Goal: Task Accomplishment & Management: Use online tool/utility

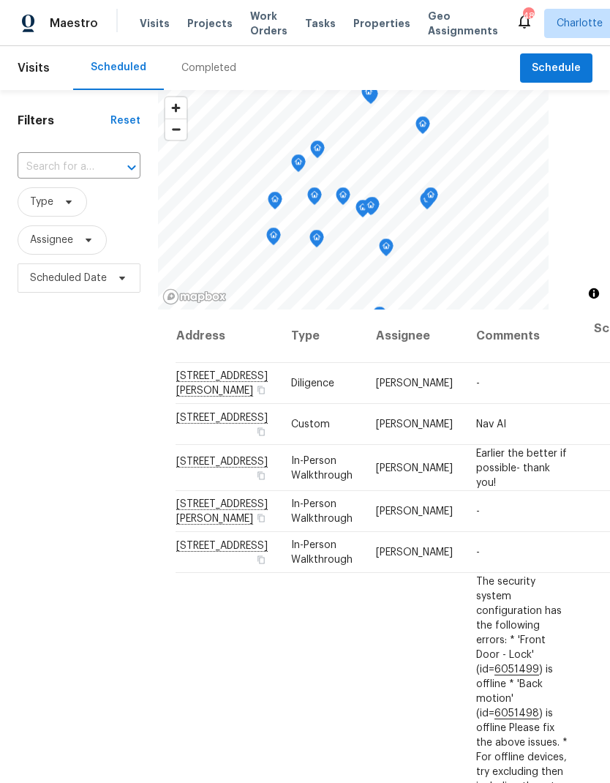
click at [188, 23] on span "Projects" at bounding box center [209, 23] width 45 height 15
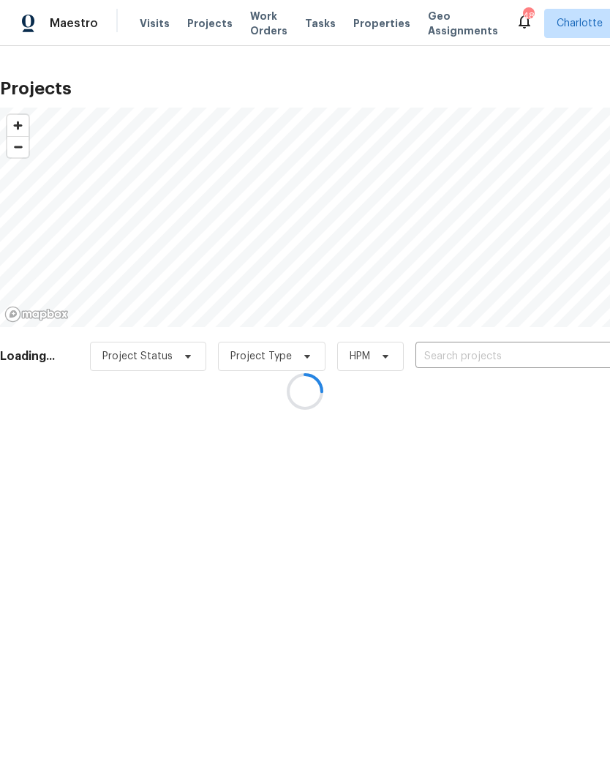
click at [544, 356] on div at bounding box center [305, 391] width 610 height 783
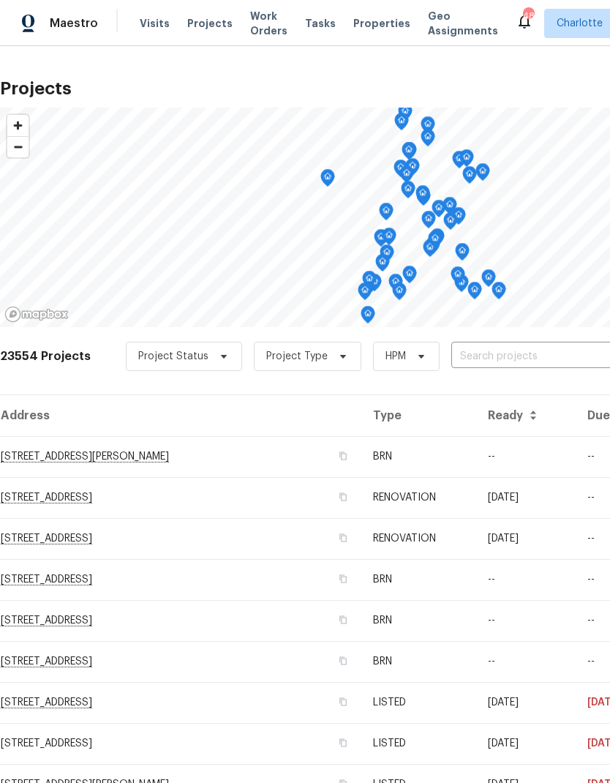
click at [561, 359] on input "text" at bounding box center [536, 356] width 168 height 23
type input "2424 flint"
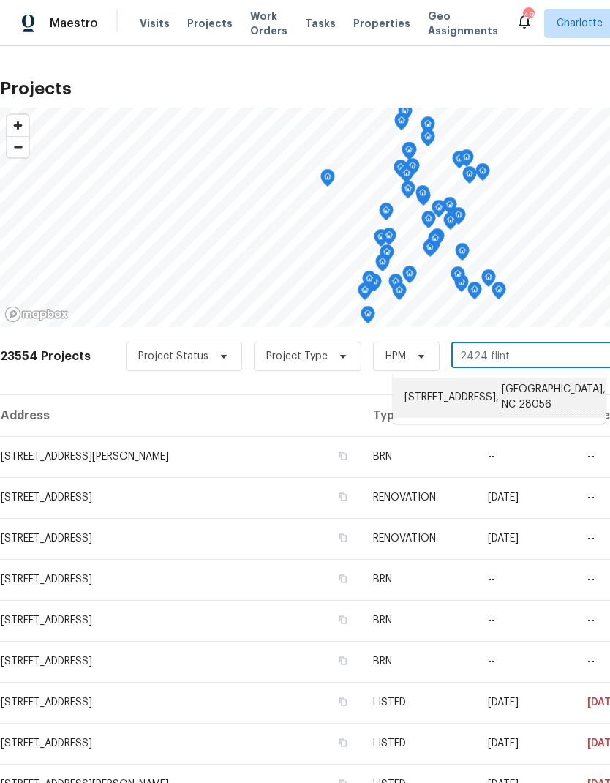
click at [555, 383] on li "2424 Flintshire Ln, Gastonia, NC 28056" at bounding box center [499, 398] width 213 height 40
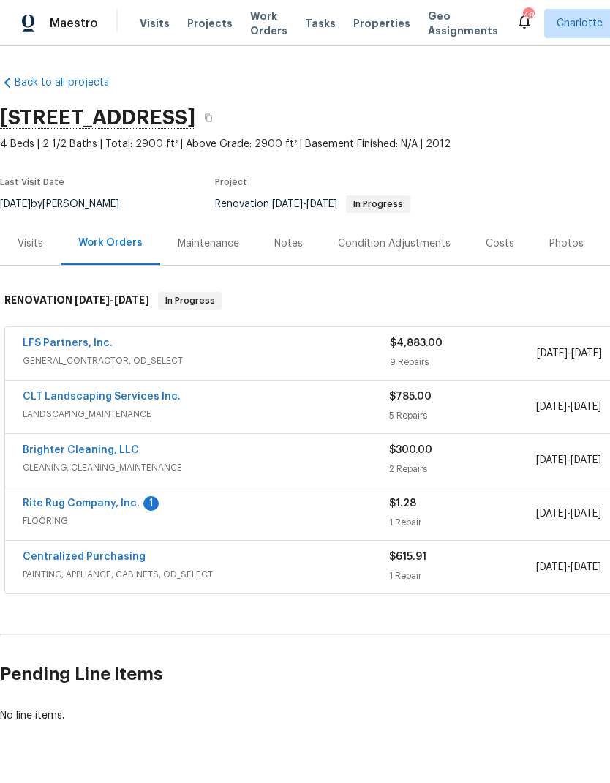
click at [56, 504] on link "Rite Rug Company, Inc." at bounding box center [81, 503] width 117 height 10
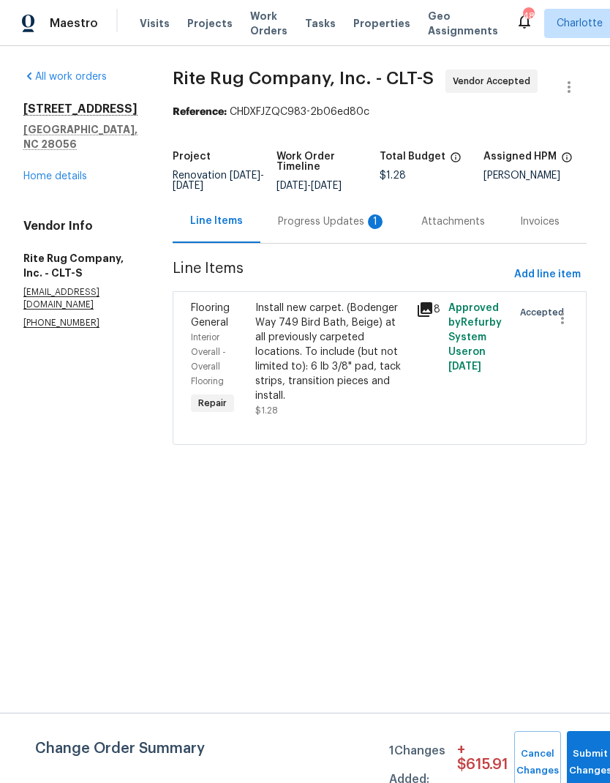
click at [323, 229] on div "Progress Updates 1" at bounding box center [332, 221] width 108 height 15
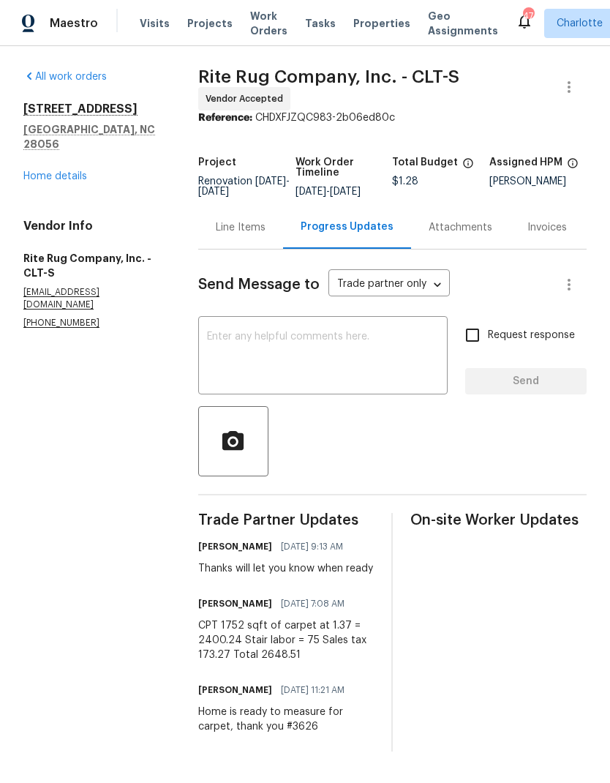
click at [396, 346] on textarea at bounding box center [323, 357] width 232 height 51
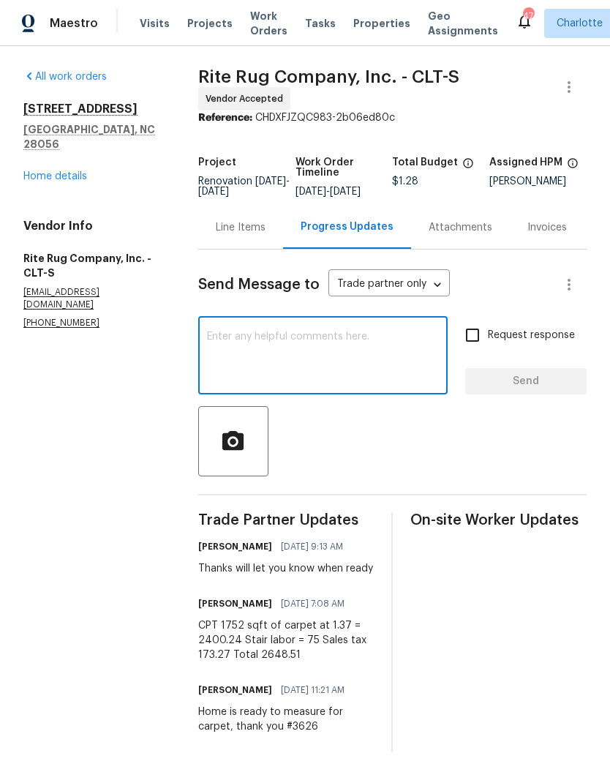
click at [262, 235] on div "Line Items" at bounding box center [241, 227] width 50 height 15
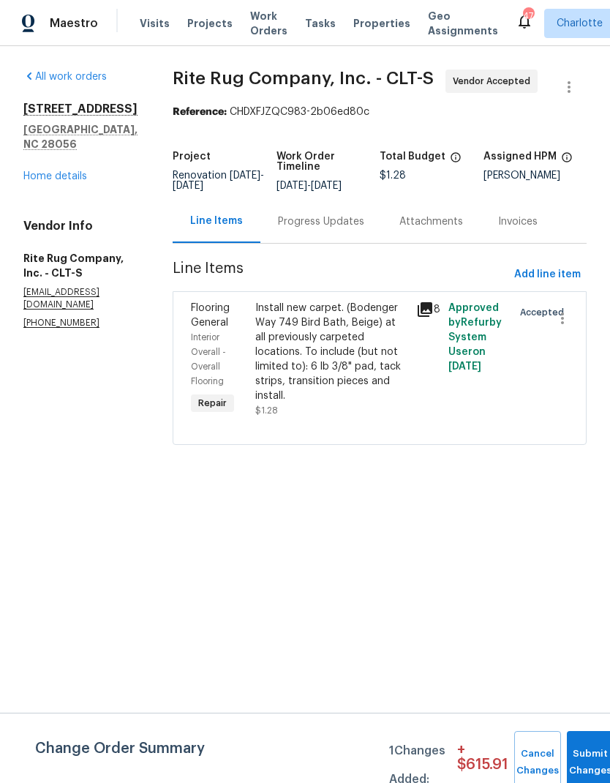
click at [394, 363] on div "Install new carpet. (Bodenger Way 749 Bird Bath, Beige) at all previously carpe…" at bounding box center [331, 352] width 152 height 102
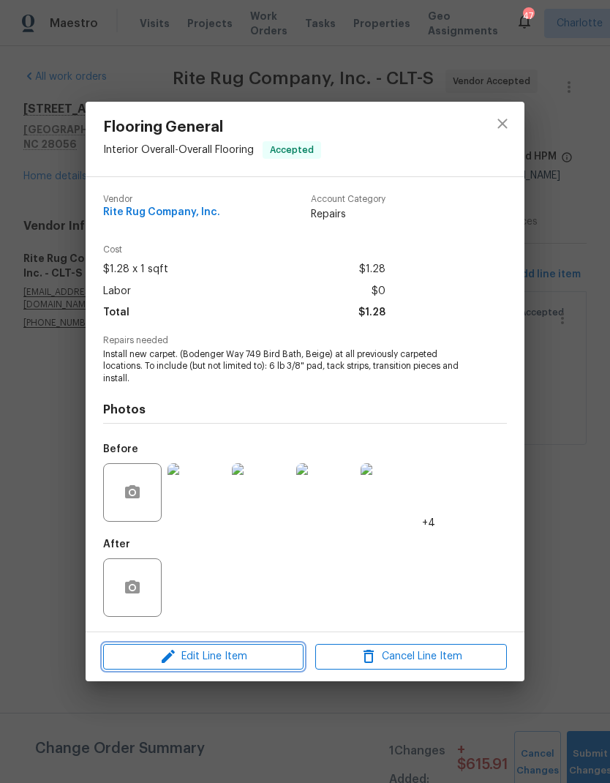
click at [277, 663] on span "Edit Line Item" at bounding box center [204, 657] width 192 height 18
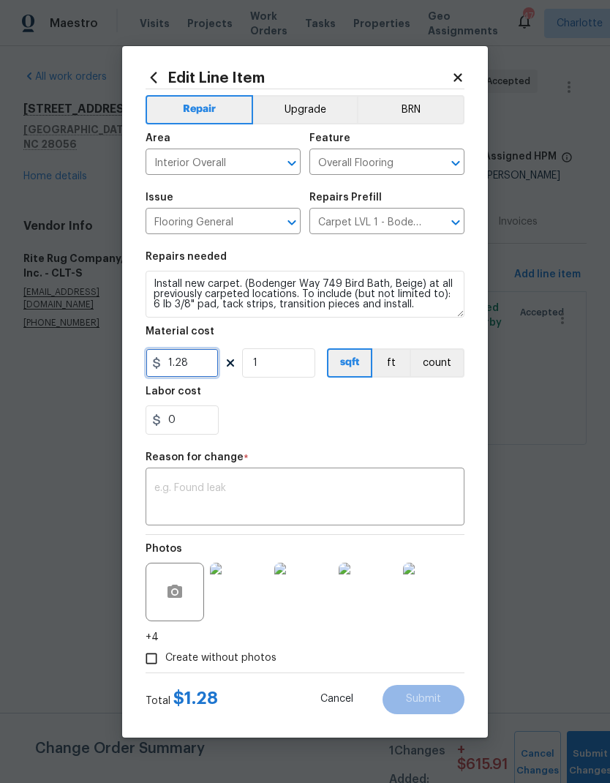
click at [203, 363] on input "1.28" at bounding box center [182, 362] width 73 height 29
type input "2648.51"
click at [381, 478] on div "x ​" at bounding box center [305, 498] width 319 height 54
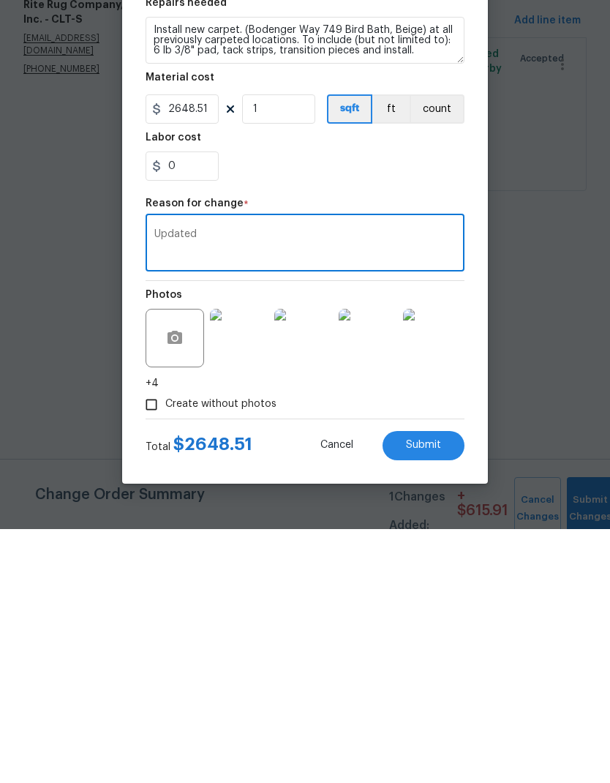
type textarea "Updated"
click at [438, 405] on div "0" at bounding box center [305, 419] width 319 height 29
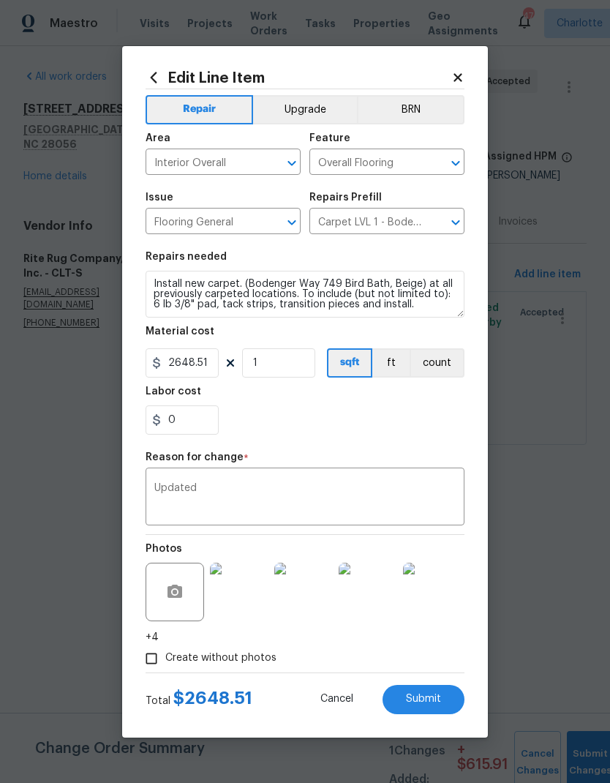
click at [445, 706] on button "Submit" at bounding box center [424, 699] width 82 height 29
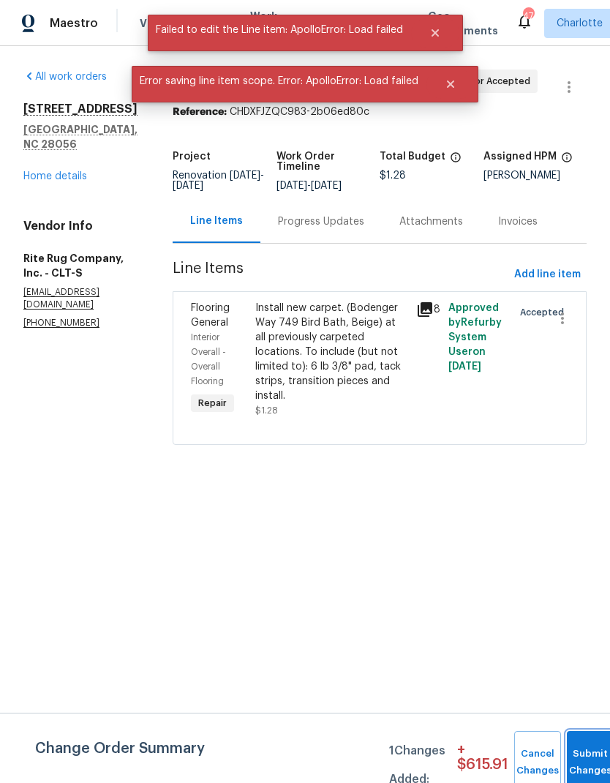
click at [582, 752] on button "Submit Changes" at bounding box center [590, 762] width 47 height 63
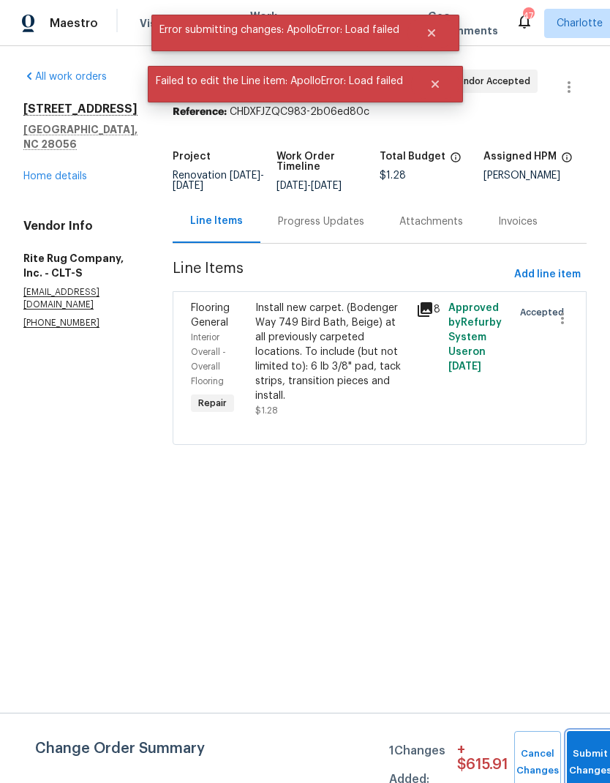
click at [580, 760] on span "Submit Changes" at bounding box center [590, 763] width 32 height 34
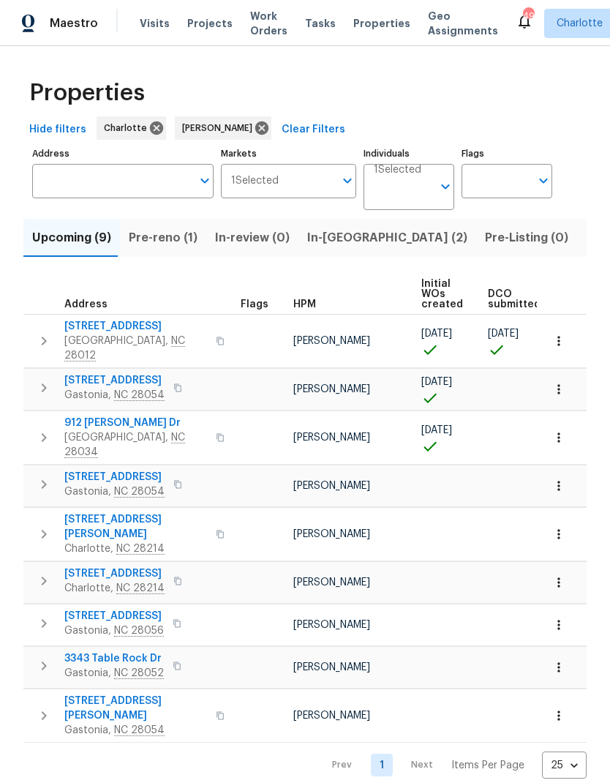
click at [143, 233] on span "Pre-reno (1)" at bounding box center [163, 238] width 69 height 20
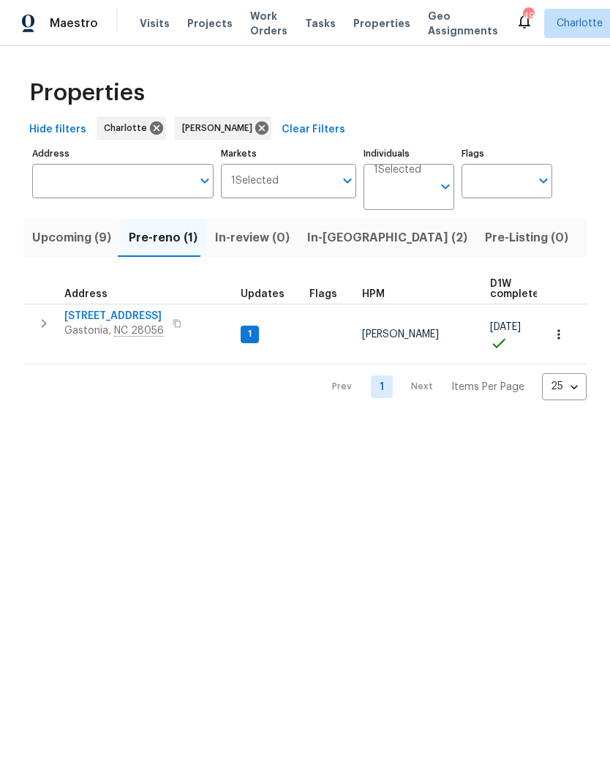
click at [39, 321] on icon "button" at bounding box center [44, 324] width 18 height 18
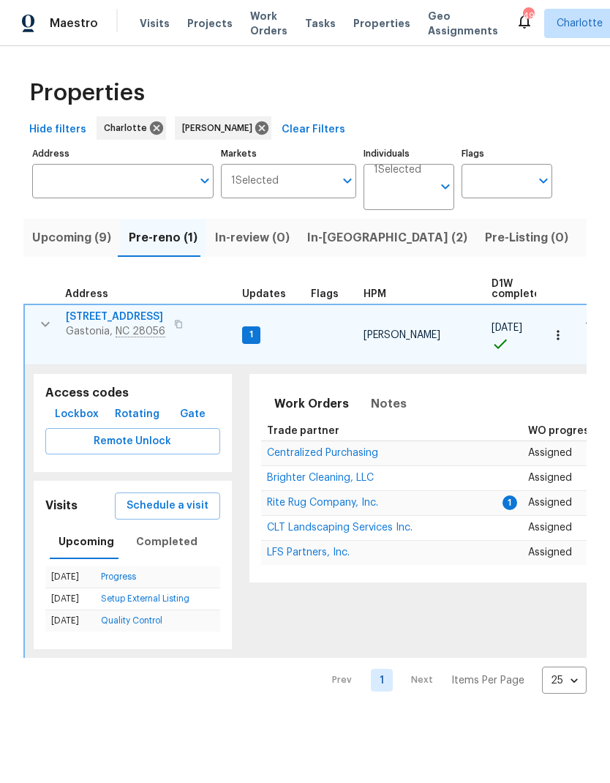
click at [42, 323] on icon "button" at bounding box center [46, 324] width 18 height 18
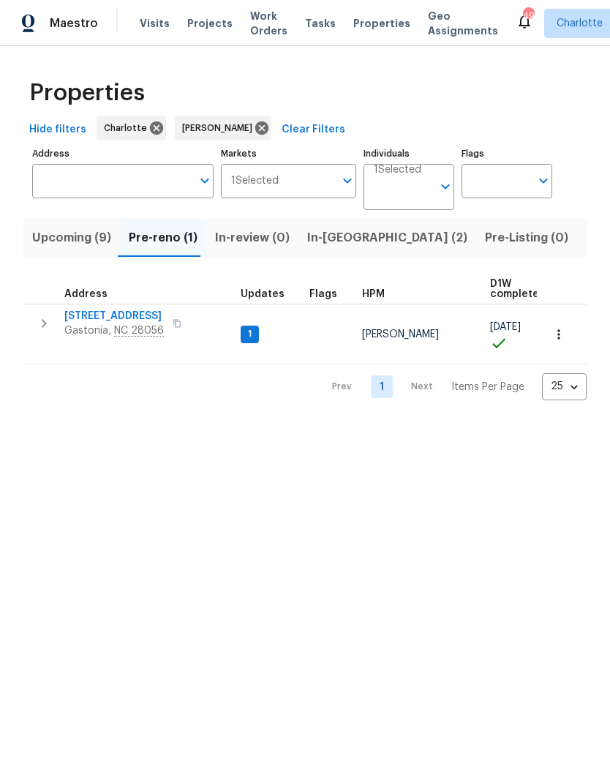
click at [41, 323] on icon "button" at bounding box center [44, 324] width 18 height 18
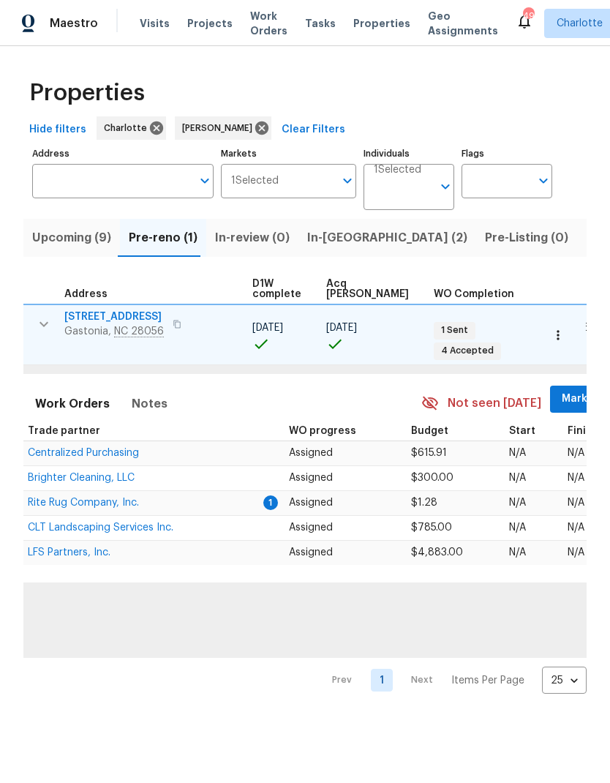
scroll to position [0, 239]
click at [563, 390] on span "Mark Seen" at bounding box center [590, 399] width 54 height 18
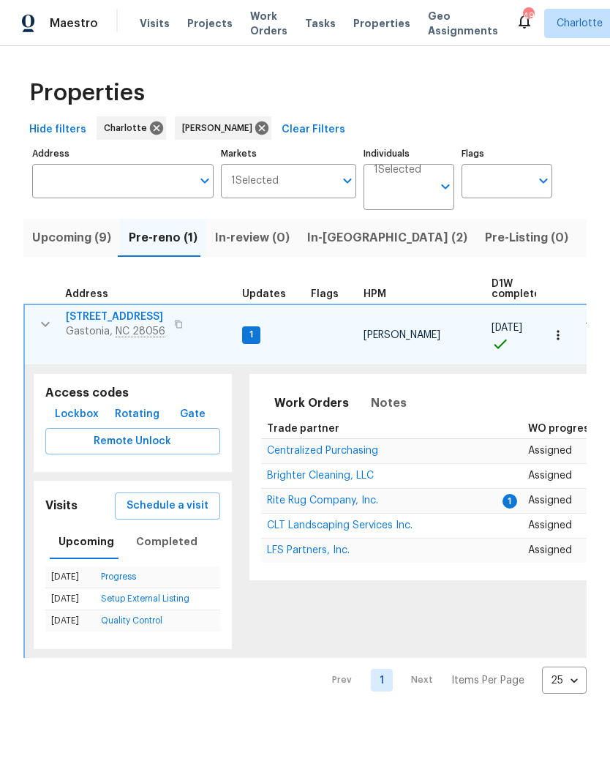
scroll to position [0, -1]
click at [41, 327] on icon "button" at bounding box center [46, 324] width 18 height 18
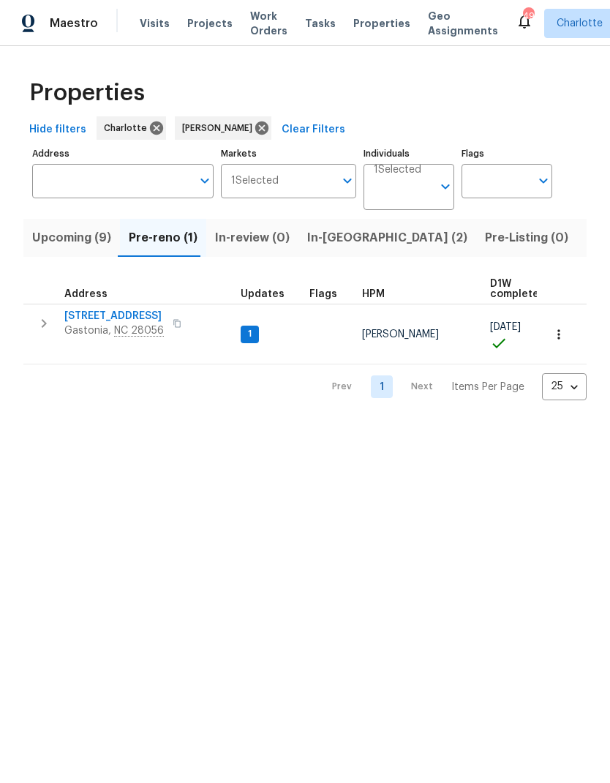
click at [42, 326] on icon "button" at bounding box center [44, 324] width 18 height 18
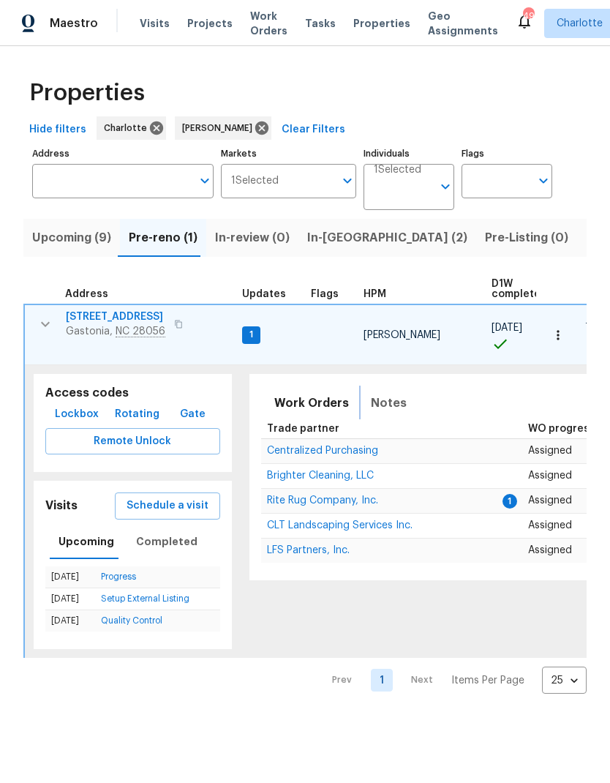
click at [371, 393] on span "Notes" at bounding box center [389, 403] width 36 height 20
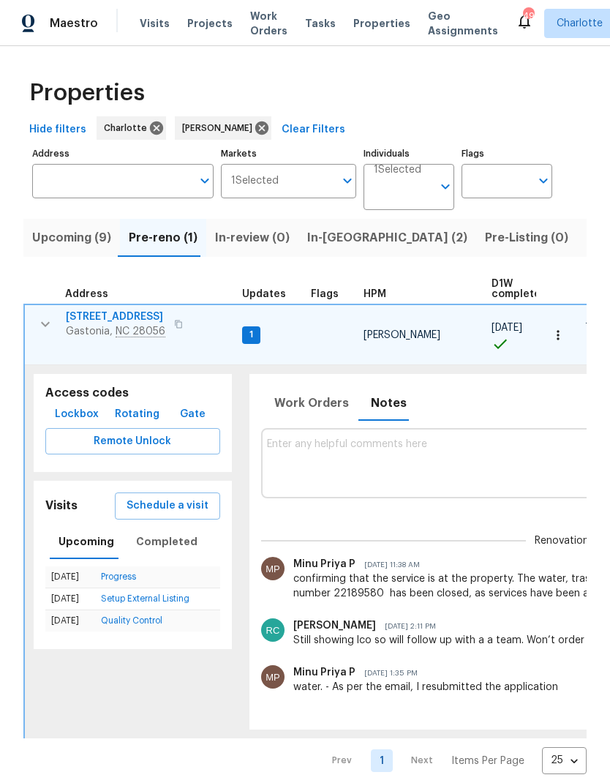
click at [490, 441] on textarea at bounding box center [562, 462] width 590 height 49
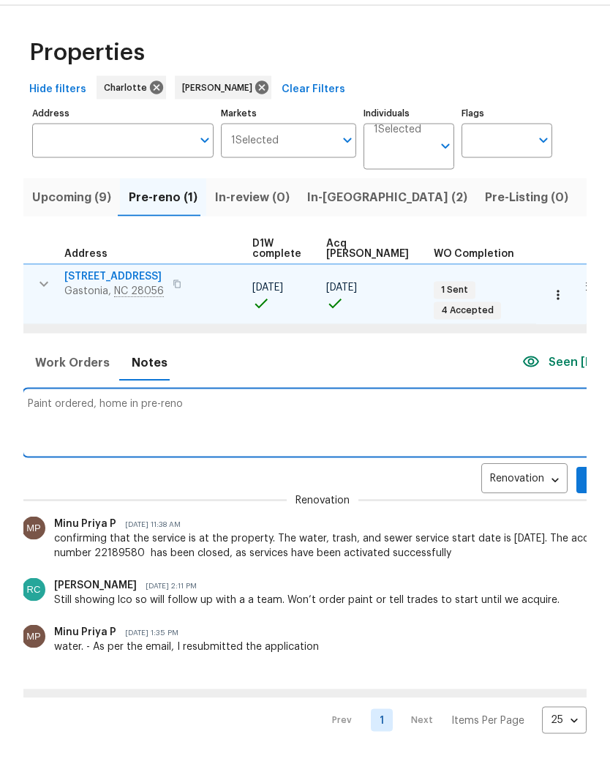
scroll to position [0, 239]
type textarea "Paint ordered, home in pre-reno"
click at [589, 512] on span "Add" at bounding box center [600, 521] width 23 height 18
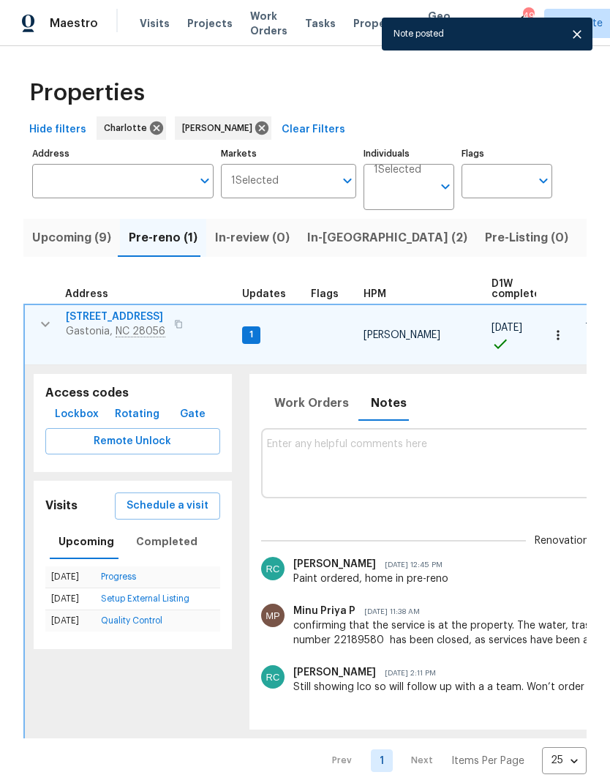
scroll to position [0, 0]
click at [42, 322] on icon "button" at bounding box center [45, 324] width 9 height 5
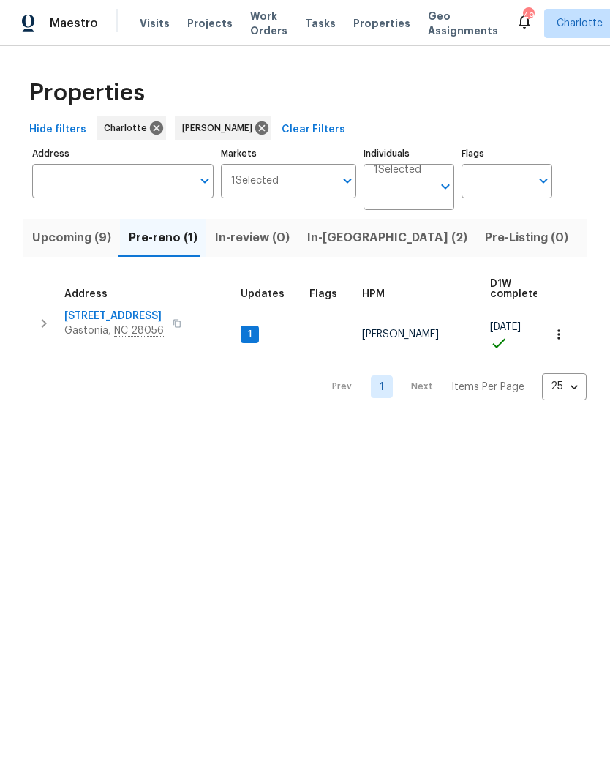
click at [53, 236] on span "Upcoming (9)" at bounding box center [71, 238] width 79 height 20
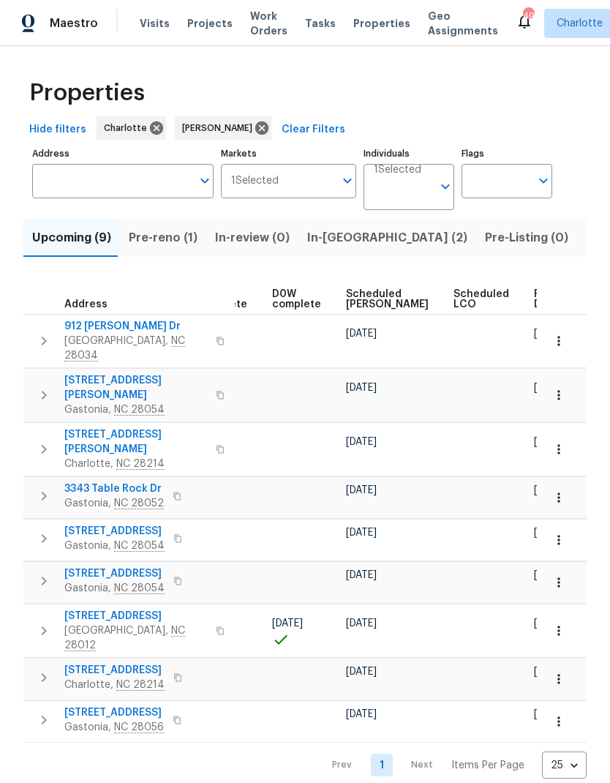
scroll to position [0, 367]
click at [373, 294] on span "Scheduled [PERSON_NAME]" at bounding box center [388, 299] width 83 height 20
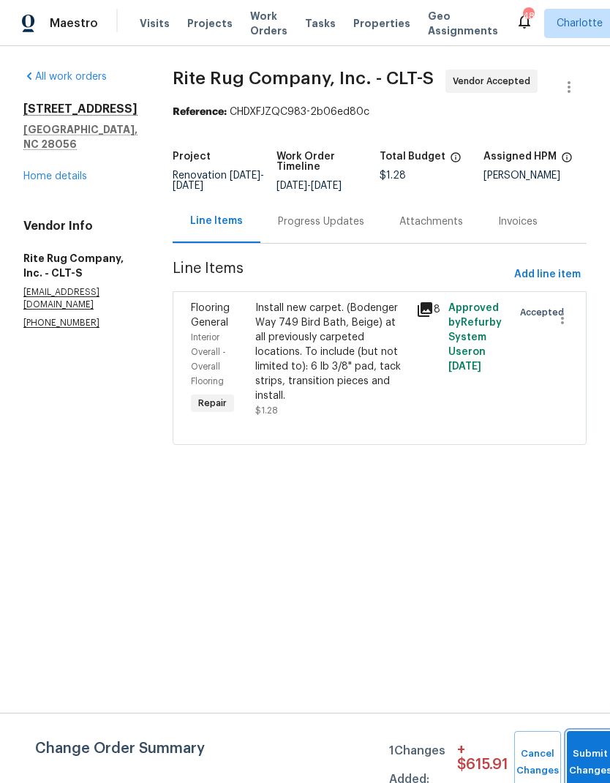
click at [579, 746] on button "Submit Changes" at bounding box center [590, 762] width 47 height 63
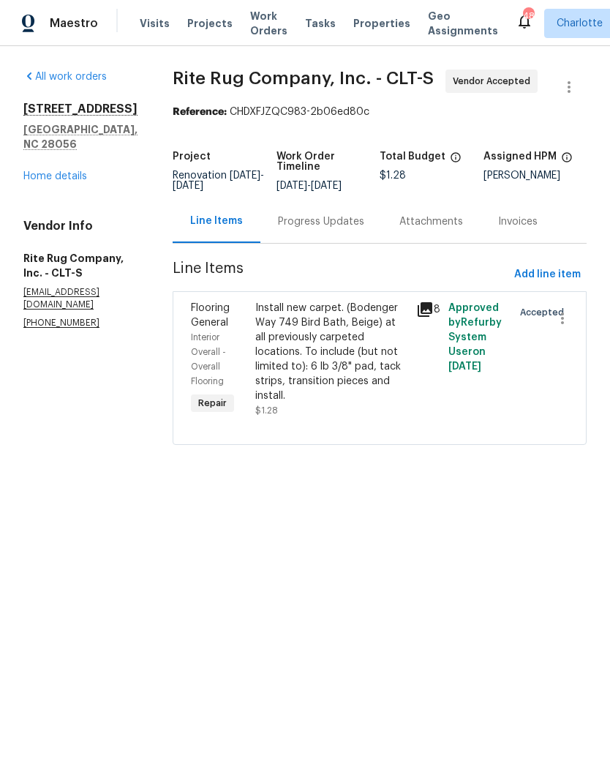
click at [356, 224] on div "Progress Updates" at bounding box center [321, 221] width 121 height 43
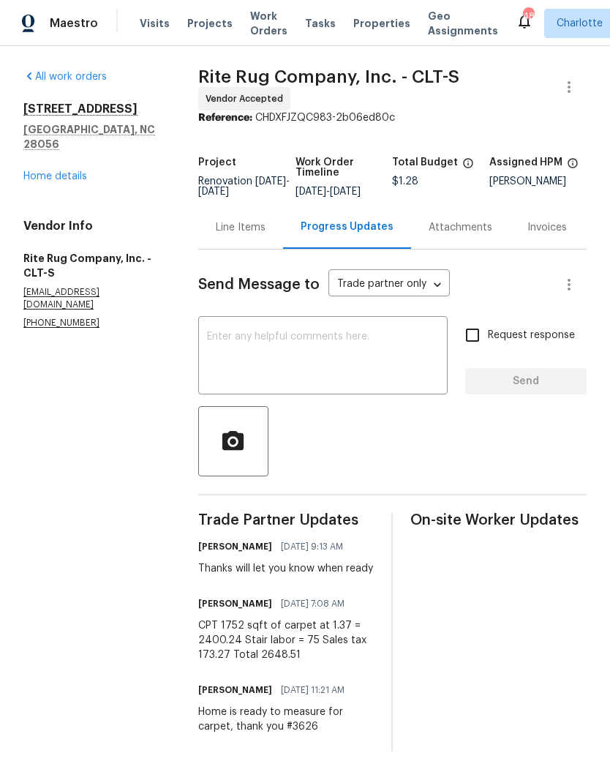
click at [263, 235] on div "Line Items" at bounding box center [241, 227] width 50 height 15
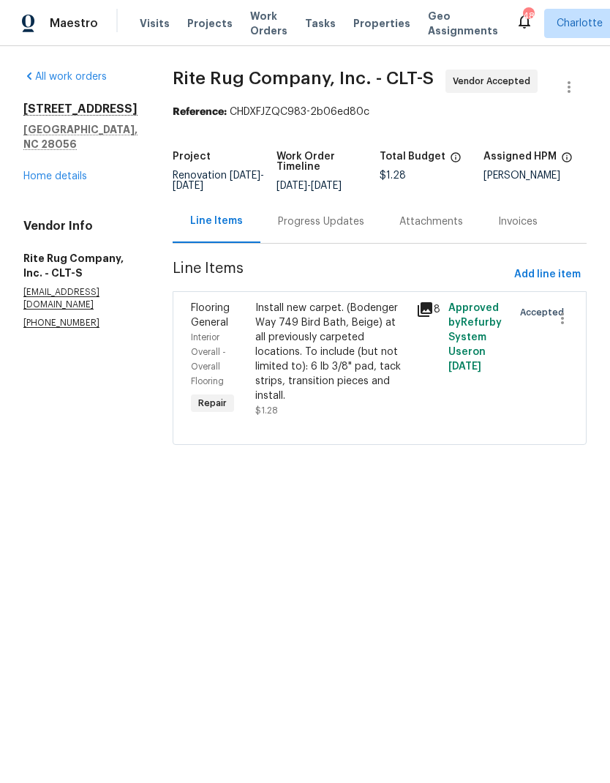
click at [338, 333] on div "Install new carpet. (Bodenger Way 749 Bird Bath, Beige) at all previously carpe…" at bounding box center [331, 352] width 152 height 102
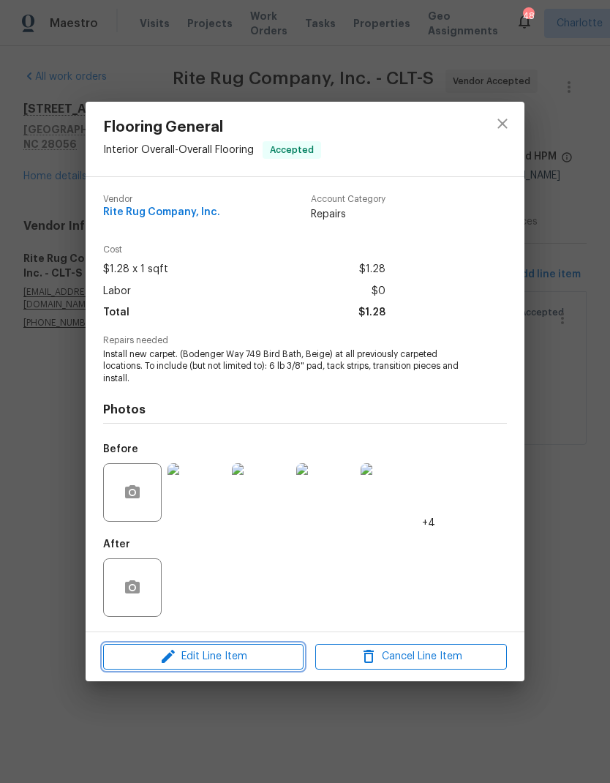
click at [271, 657] on span "Edit Line Item" at bounding box center [204, 657] width 192 height 18
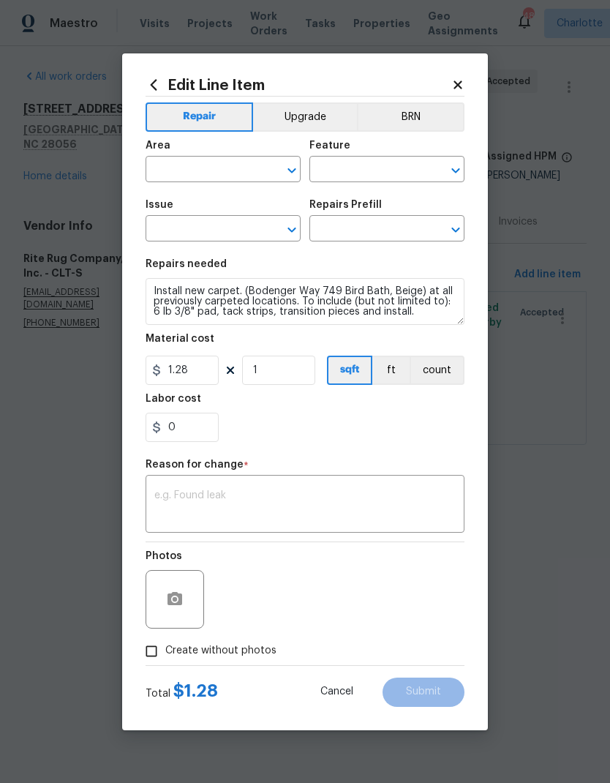
type input "Interior Overall"
type input "Overall Flooring"
type input "Flooring General"
type input "Carpet LVL 1 - Bodenger Way (Beige) $1.28"
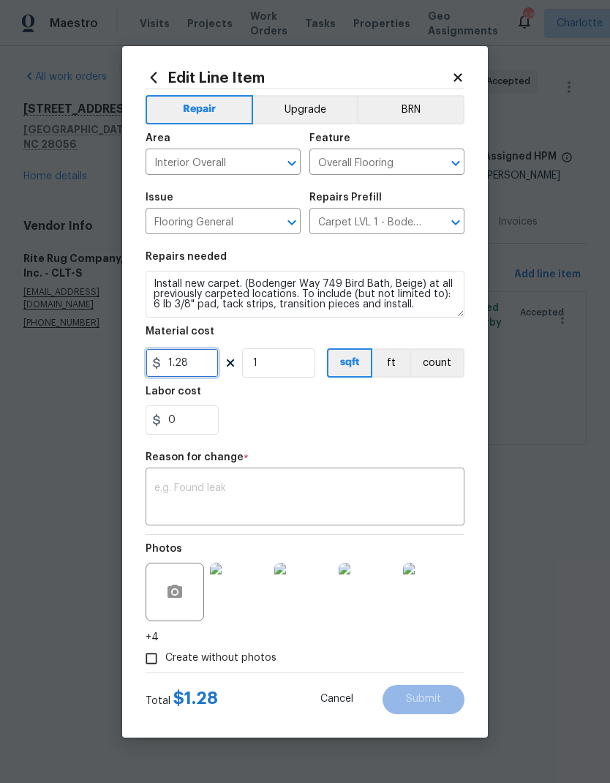
click at [211, 363] on input "1.28" at bounding box center [182, 362] width 73 height 29
type input "2648.51"
click at [332, 476] on div "x ​" at bounding box center [305, 498] width 319 height 54
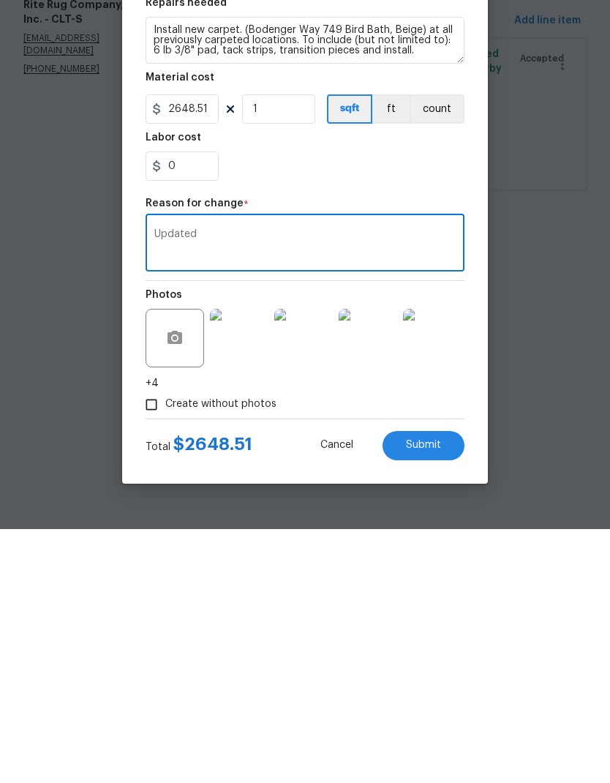
type textarea "Updated"
click at [451, 685] on button "Submit" at bounding box center [424, 699] width 82 height 29
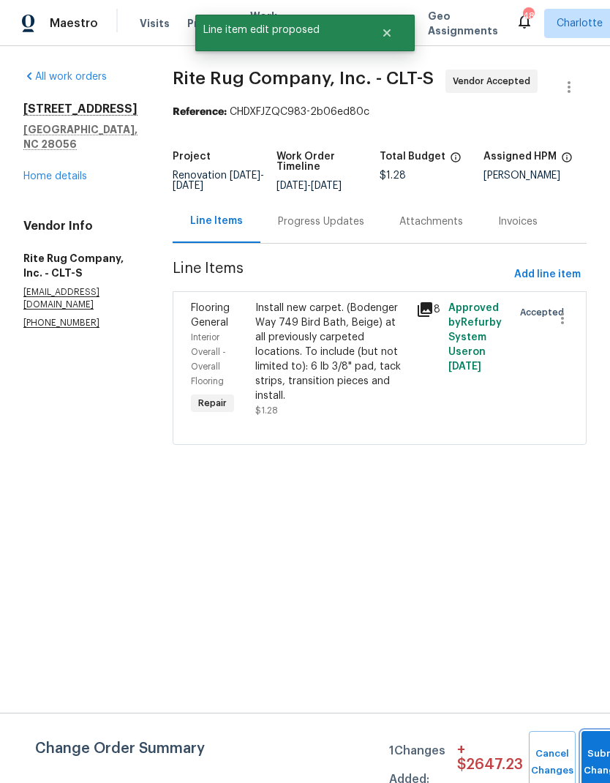
click at [591, 751] on button "Submit Changes" at bounding box center [605, 762] width 47 height 63
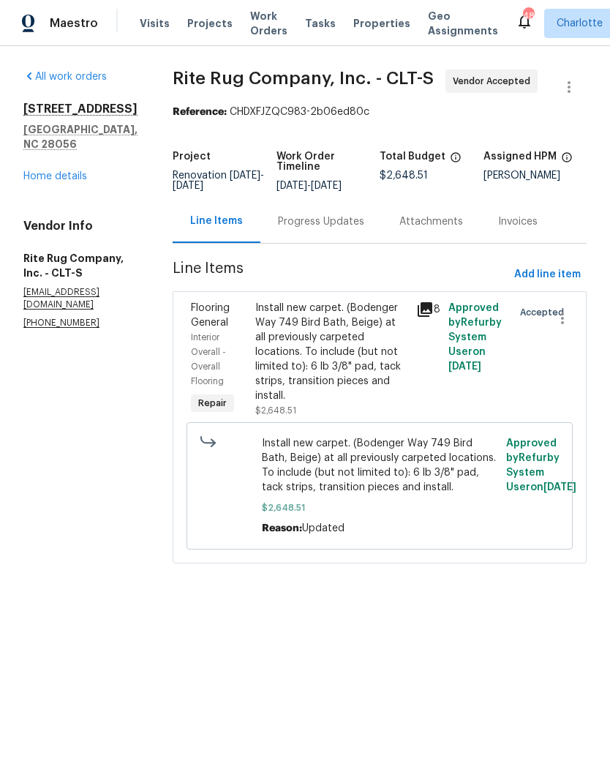
click at [40, 171] on link "Home details" at bounding box center [55, 176] width 64 height 10
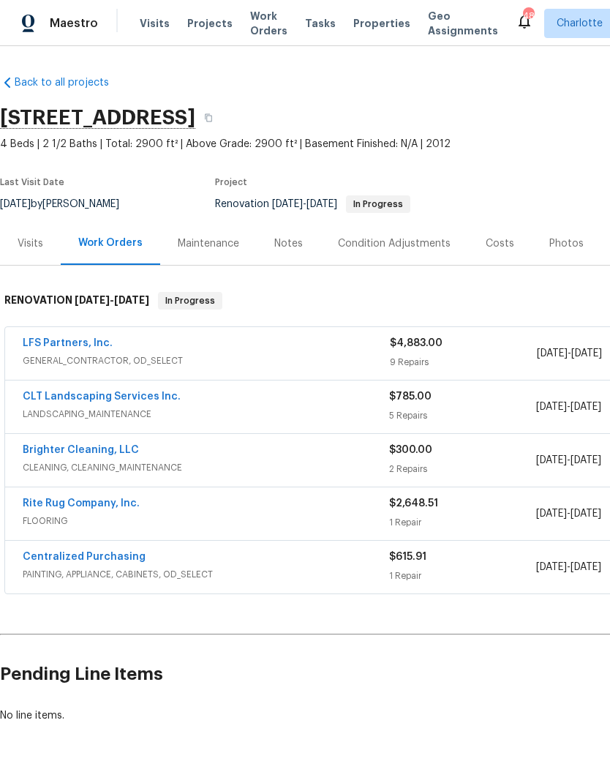
click at [195, 26] on span "Projects" at bounding box center [209, 23] width 45 height 15
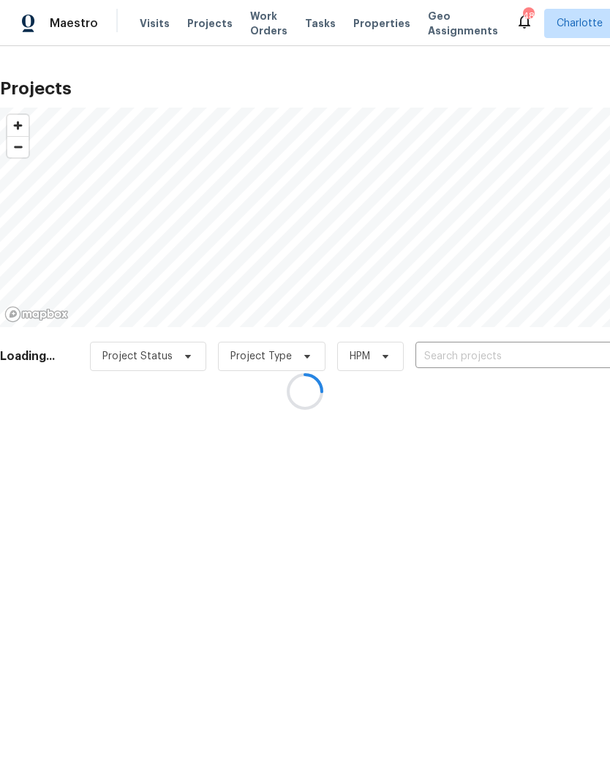
click at [549, 354] on div at bounding box center [305, 391] width 610 height 783
click at [550, 362] on div at bounding box center [305, 391] width 610 height 783
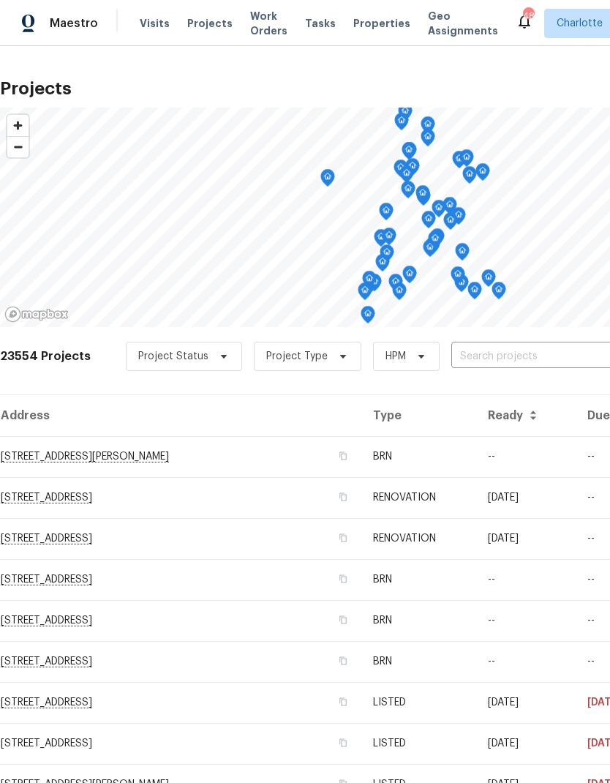
click at [548, 358] on input "text" at bounding box center [536, 356] width 168 height 23
type input "1013 mil"
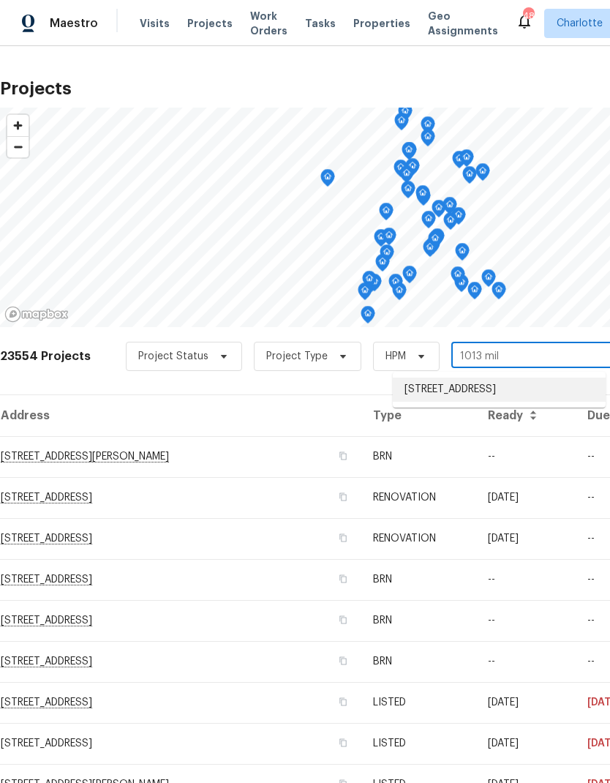
click at [544, 392] on li "[STREET_ADDRESS]" at bounding box center [499, 390] width 213 height 24
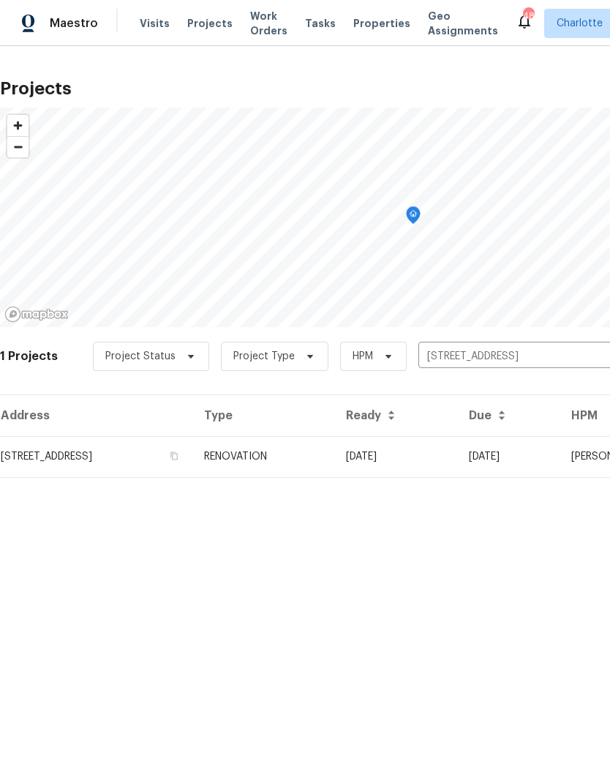
click at [457, 461] on td "10/08/25" at bounding box center [395, 456] width 123 height 41
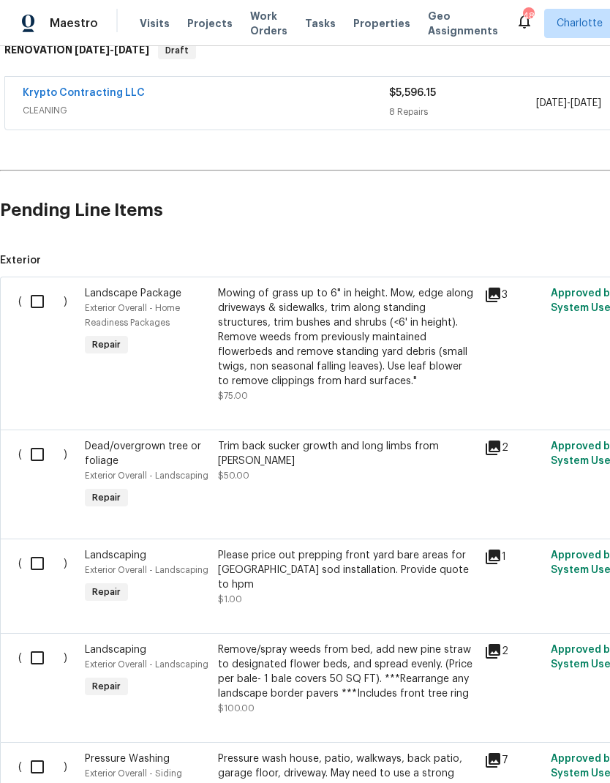
scroll to position [252, 0]
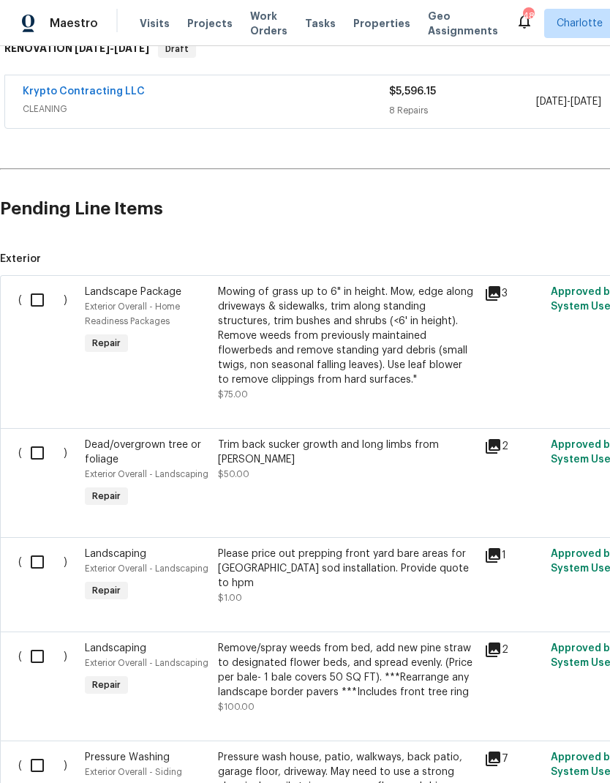
click at [34, 298] on input "checkbox" at bounding box center [43, 300] width 42 height 31
checkbox input "true"
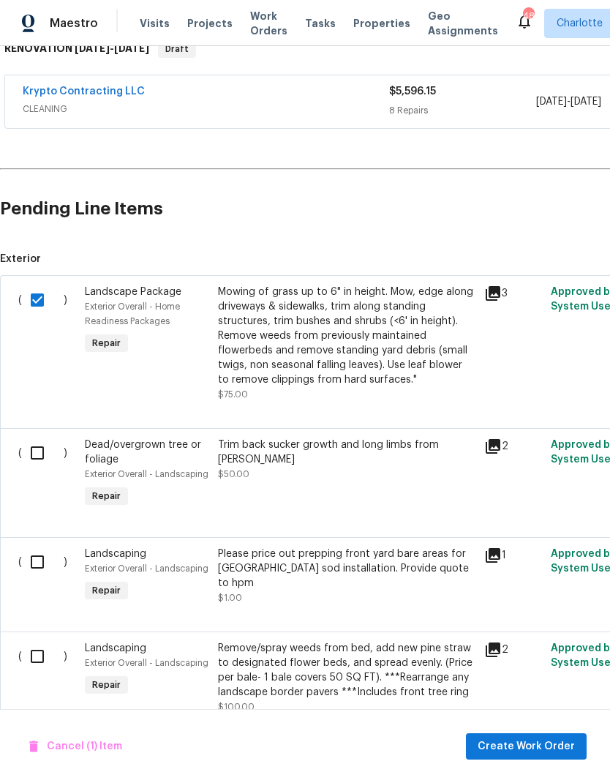
click at [34, 454] on input "checkbox" at bounding box center [43, 453] width 42 height 31
checkbox input "true"
click at [32, 570] on input "checkbox" at bounding box center [43, 562] width 42 height 31
checkbox input "true"
click at [40, 659] on input "checkbox" at bounding box center [43, 656] width 42 height 31
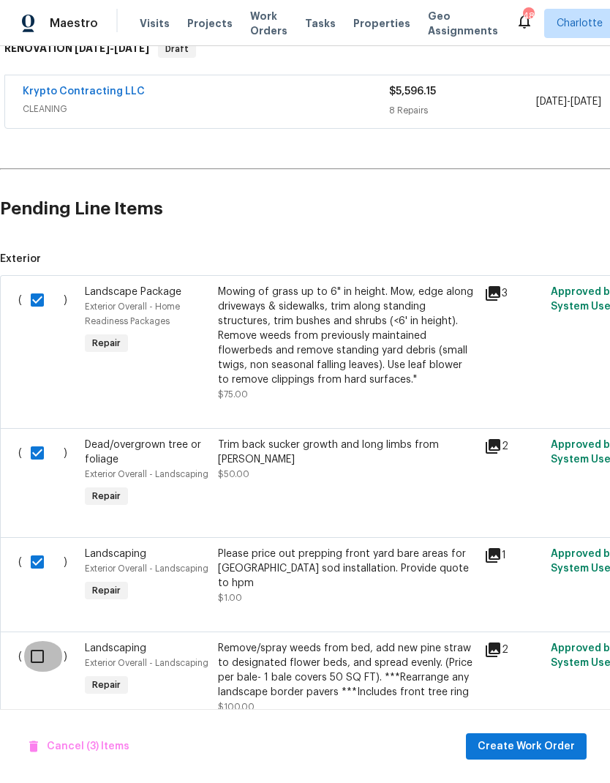
checkbox input "true"
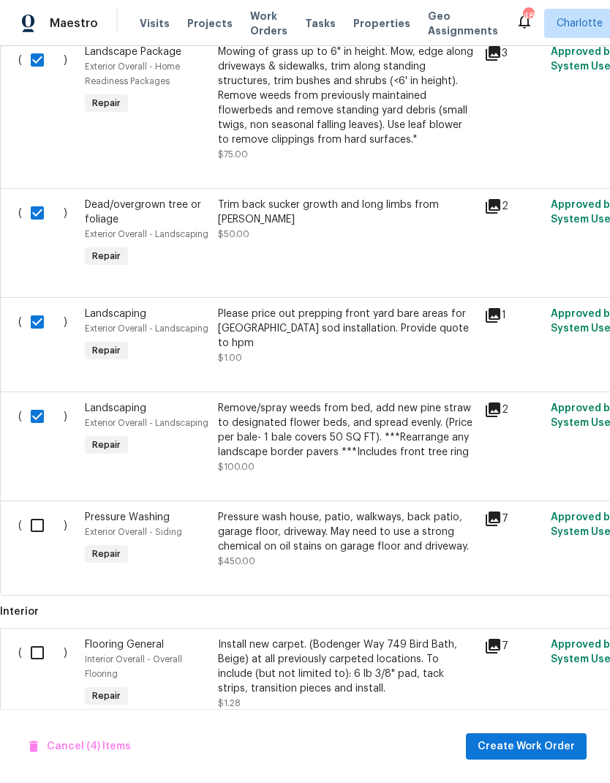
scroll to position [492, 0]
click at [31, 528] on input "checkbox" at bounding box center [43, 525] width 42 height 31
checkbox input "true"
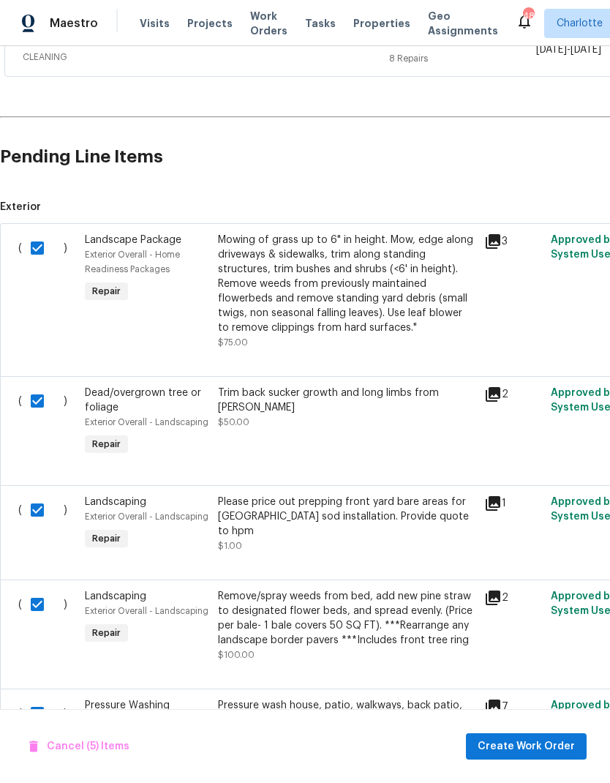
scroll to position [214, -1]
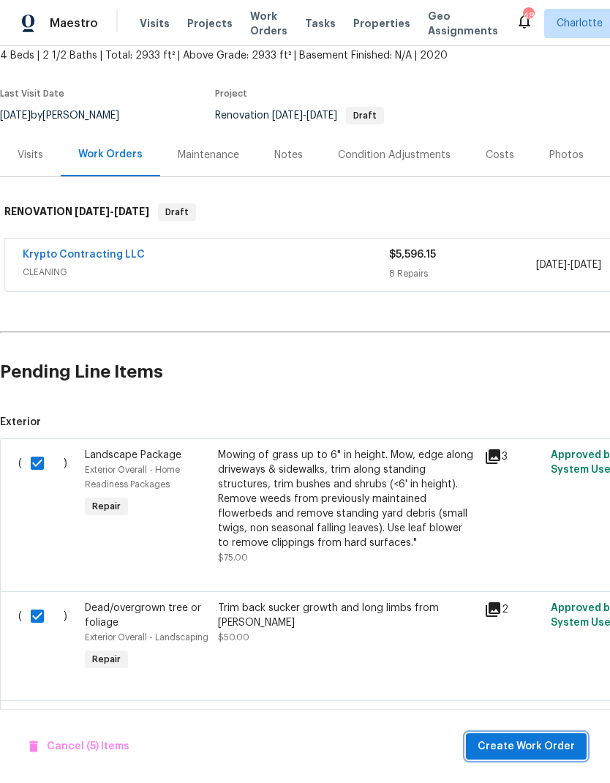
click at [527, 747] on span "Create Work Order" at bounding box center [526, 747] width 97 height 18
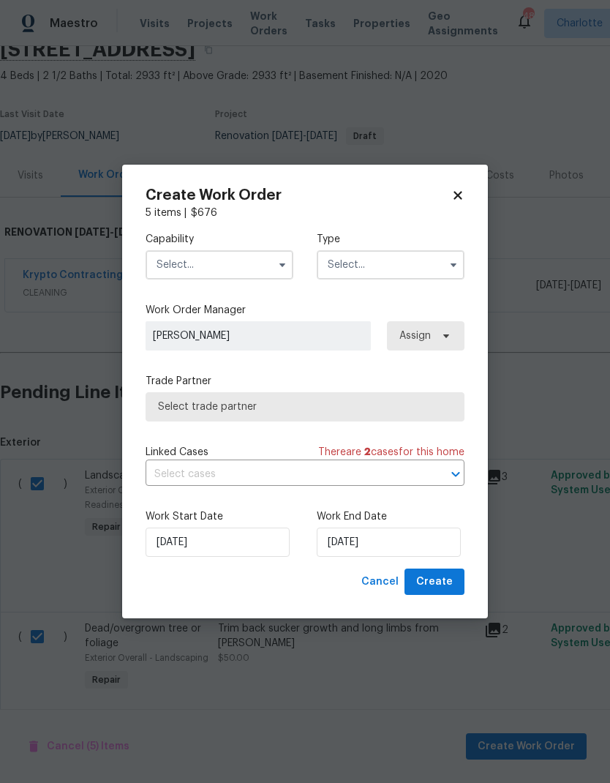
scroll to position [67, 0]
click at [280, 270] on button "button" at bounding box center [283, 265] width 18 height 18
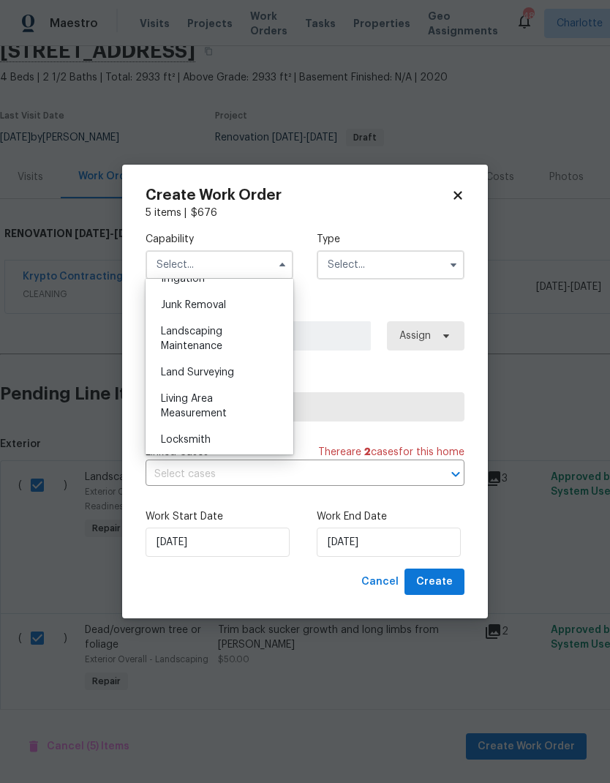
scroll to position [924, 0]
click at [222, 343] on div "Landscaping Maintenance" at bounding box center [219, 341] width 141 height 41
type input "Landscaping Maintenance"
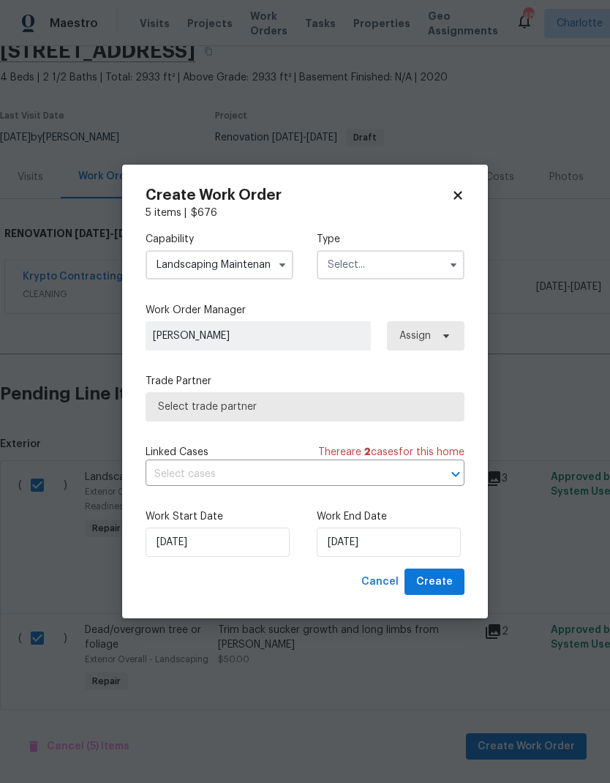
click at [431, 263] on input "text" at bounding box center [391, 264] width 148 height 29
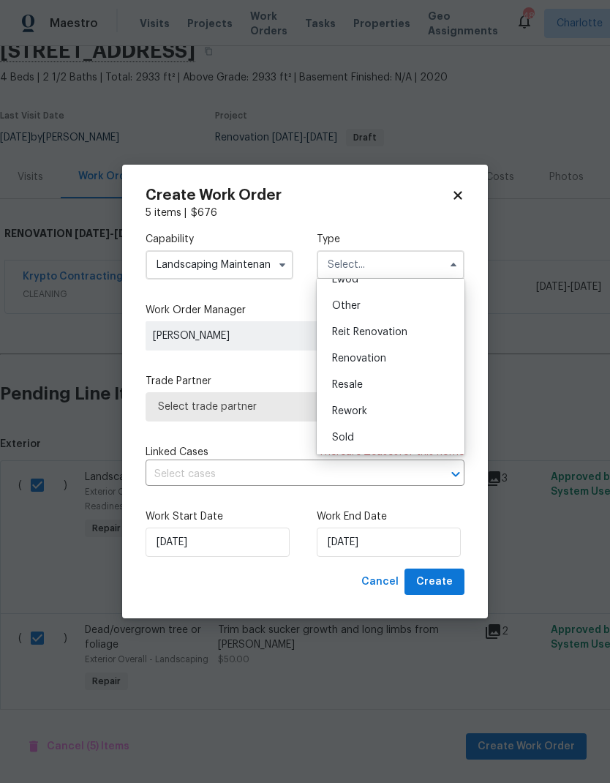
scroll to position [174, 0]
click at [360, 362] on span "Renovation" at bounding box center [359, 358] width 54 height 10
type input "Renovation"
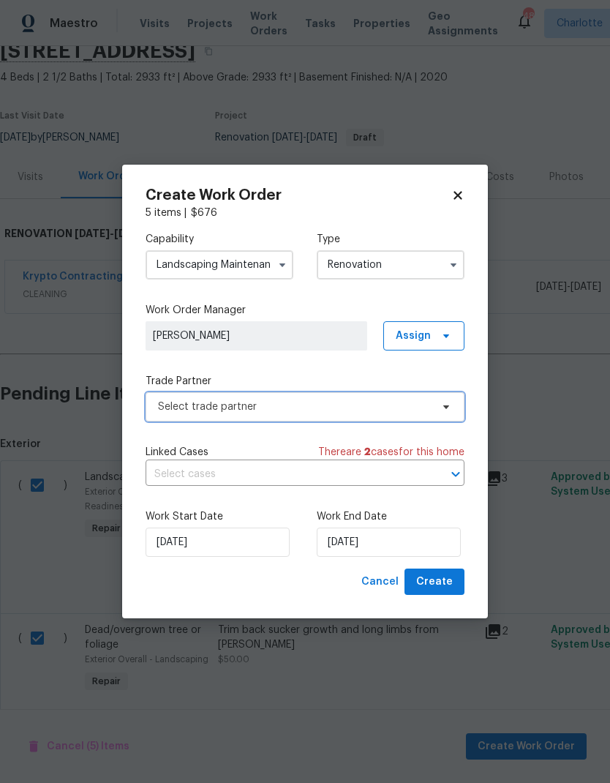
click at [451, 406] on icon at bounding box center [447, 407] width 12 height 12
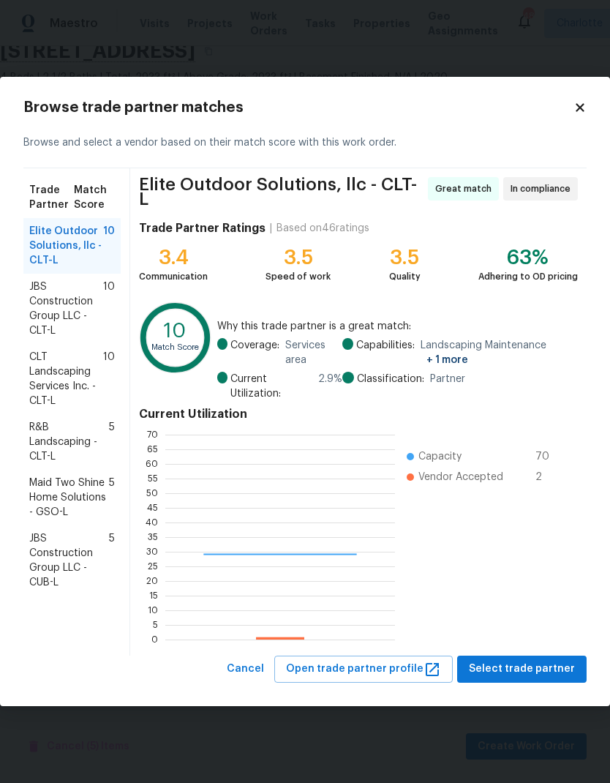
scroll to position [205, 230]
click at [37, 392] on span "CLT Landscaping Services Inc. - CLT-L" at bounding box center [66, 379] width 74 height 59
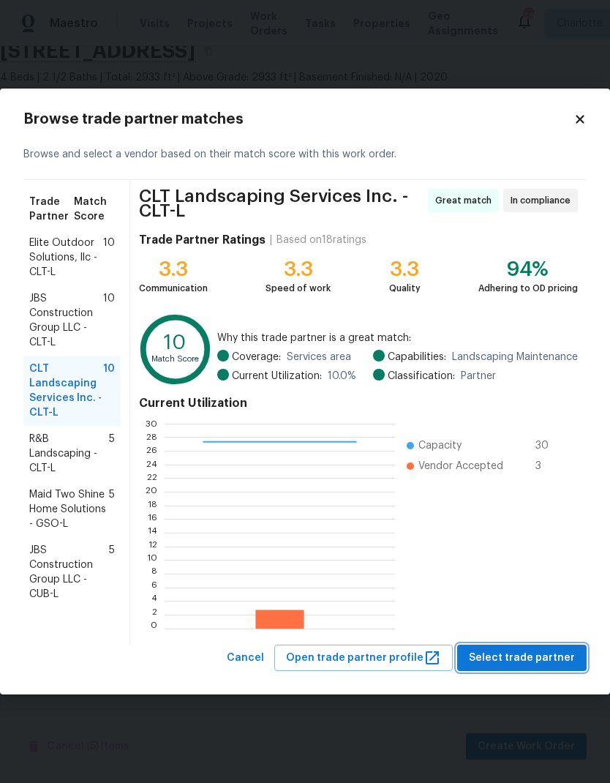
click at [533, 656] on span "Select trade partner" at bounding box center [522, 658] width 106 height 18
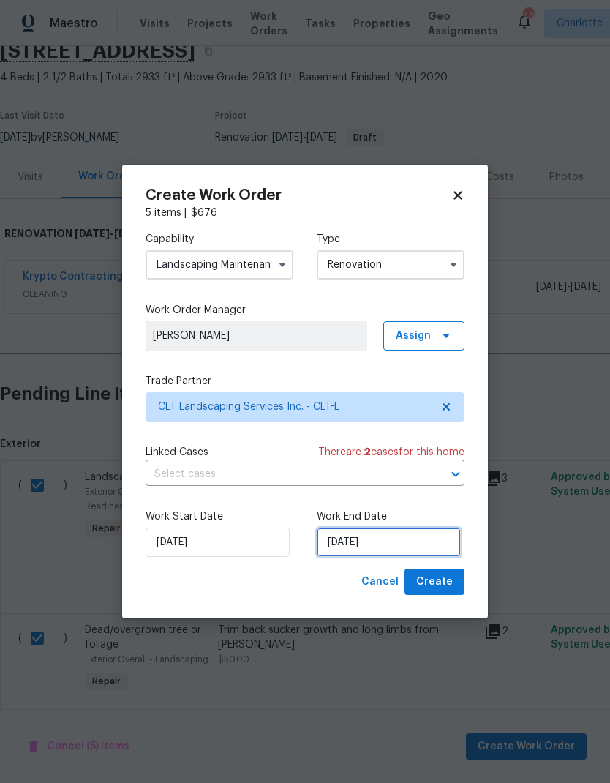
click at [399, 540] on input "[DATE]" at bounding box center [389, 542] width 144 height 29
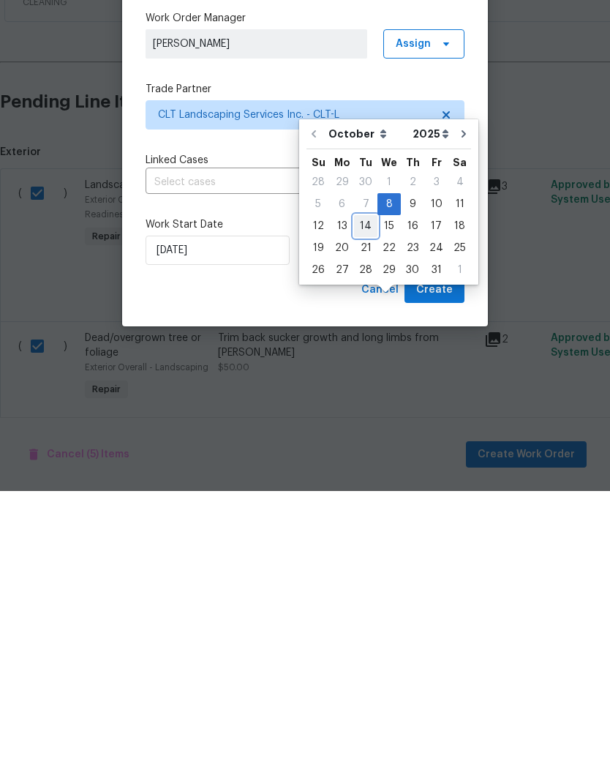
click at [369, 508] on div "14" at bounding box center [365, 518] width 23 height 20
type input "[DATE]"
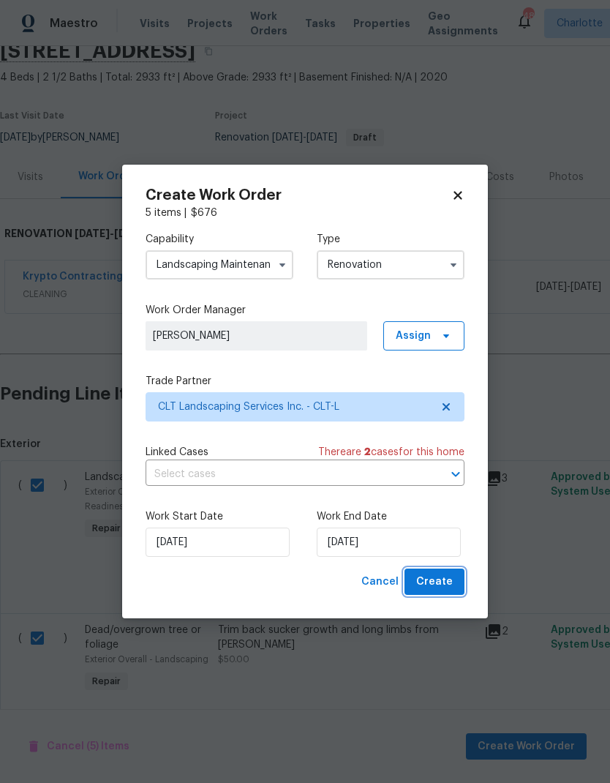
click at [445, 581] on span "Create" at bounding box center [434, 582] width 37 height 18
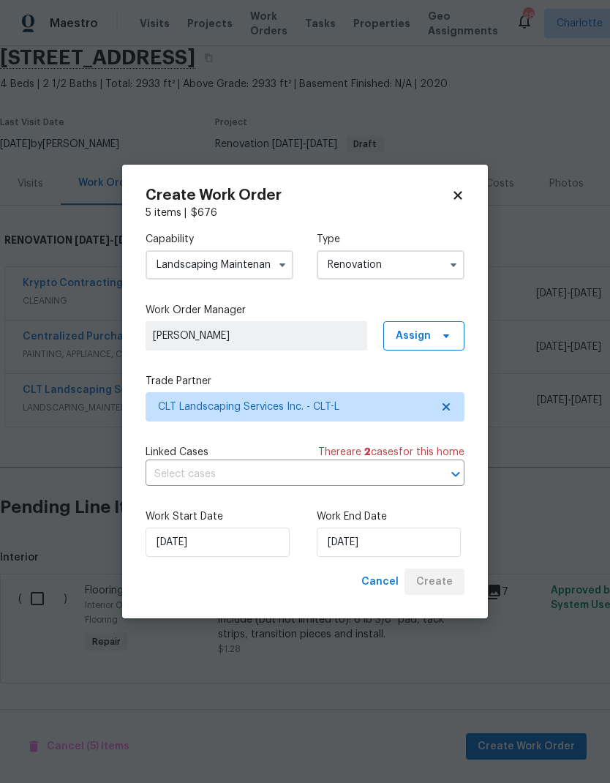
scroll to position [2, 0]
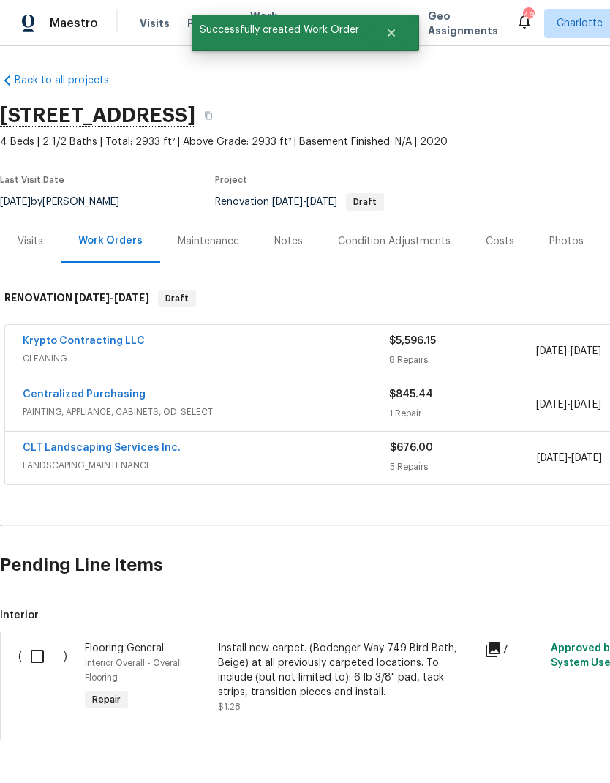
click at [36, 641] on input "checkbox" at bounding box center [43, 656] width 42 height 31
checkbox input "true"
click at [548, 751] on span "Create Work Order" at bounding box center [526, 747] width 97 height 18
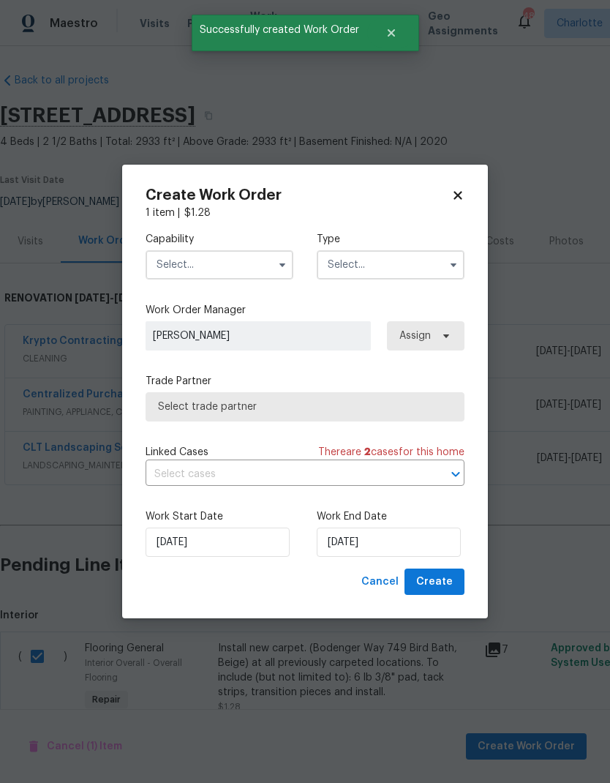
click at [277, 269] on icon "button" at bounding box center [283, 265] width 12 height 12
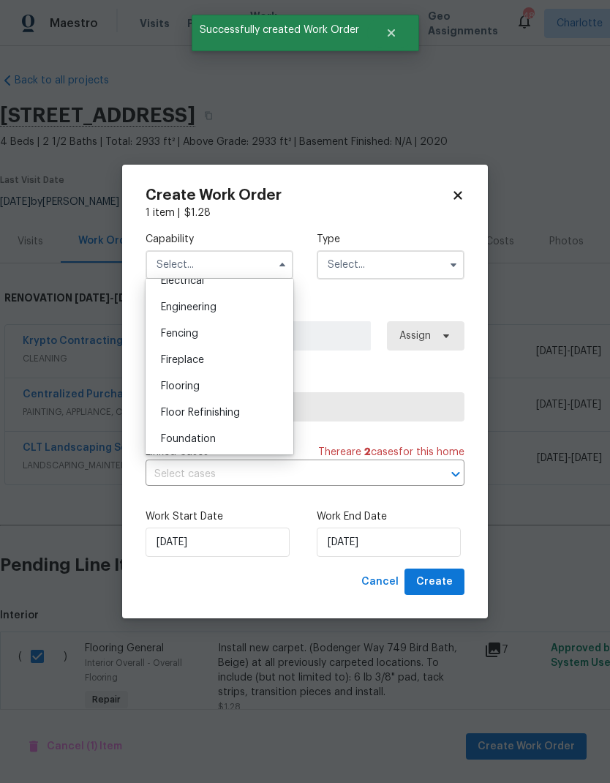
scroll to position [501, 0]
click at [227, 364] on div "Flooring" at bounding box center [219, 363] width 141 height 26
type input "Flooring"
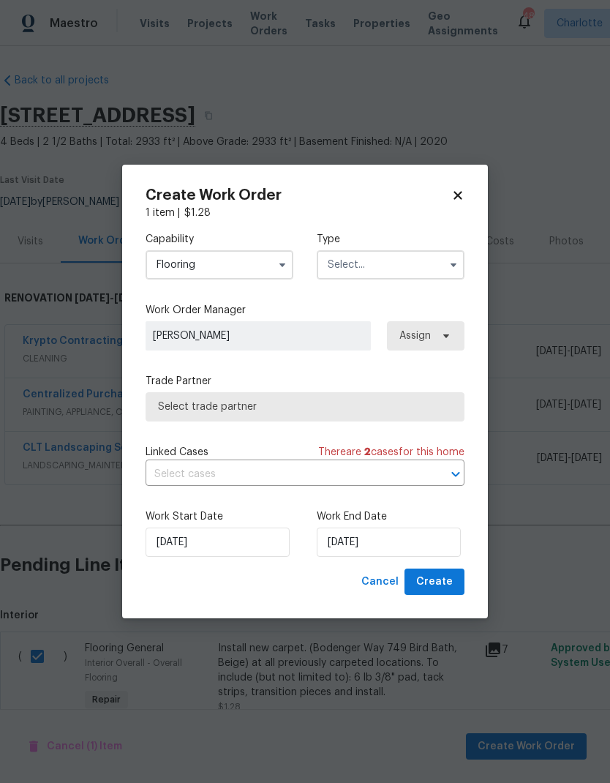
click at [417, 263] on input "text" at bounding box center [391, 264] width 148 height 29
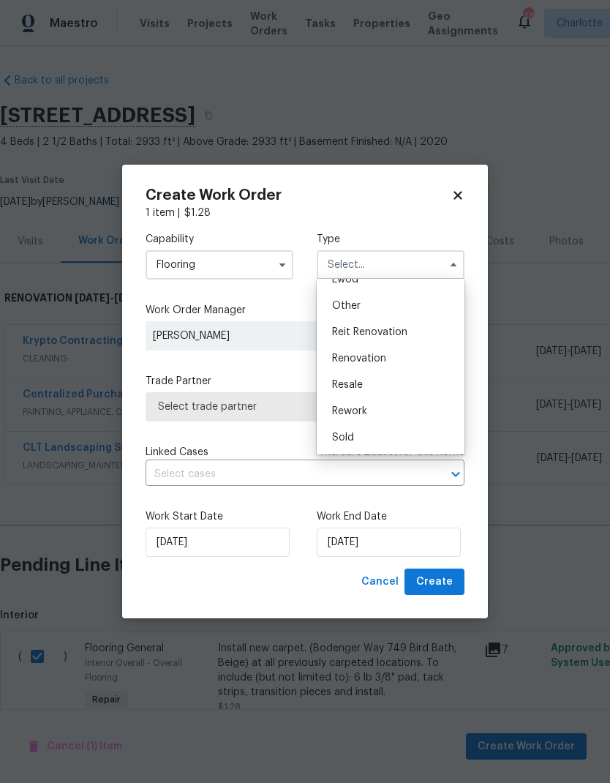
scroll to position [174, 0]
click at [362, 359] on span "Renovation" at bounding box center [359, 358] width 54 height 10
type input "Renovation"
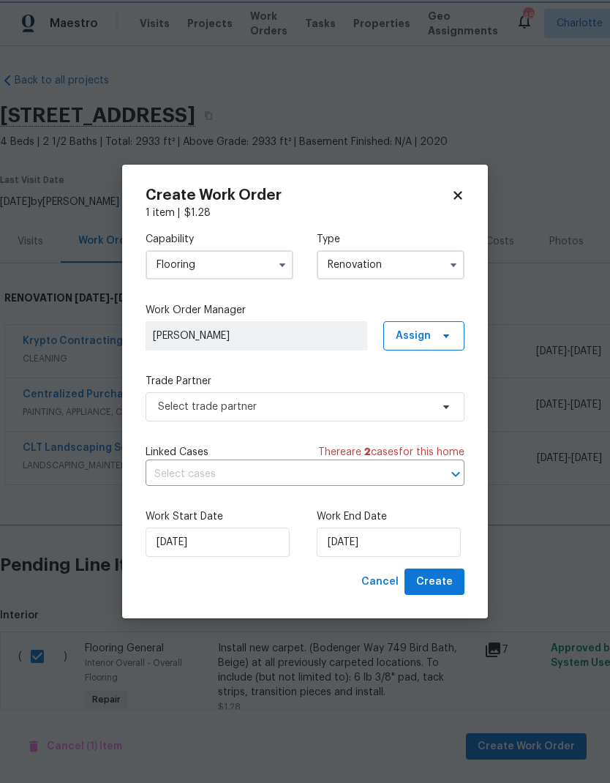
scroll to position [0, 0]
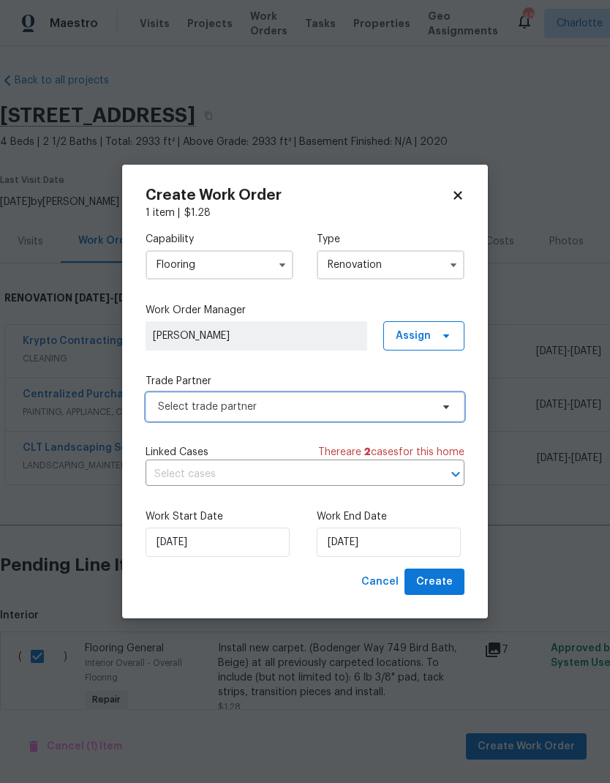
click at [449, 409] on icon at bounding box center [447, 407] width 12 height 12
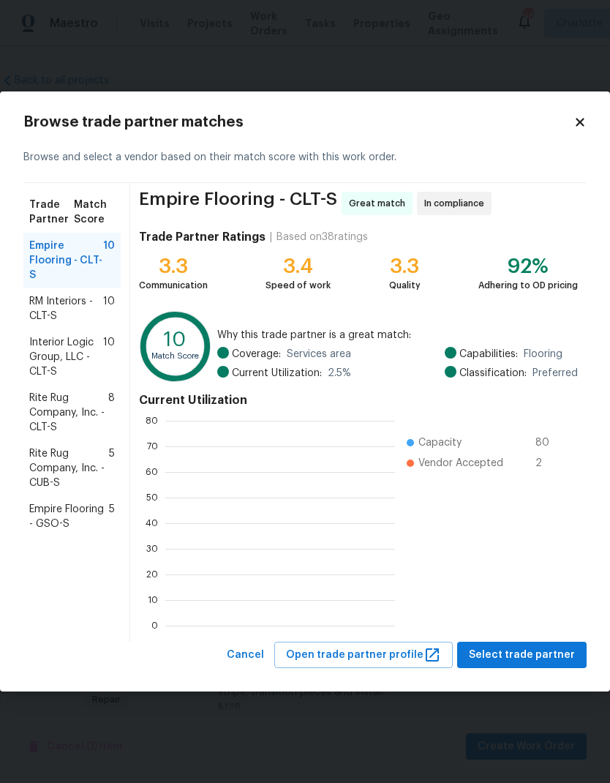
scroll to position [205, 230]
click at [40, 416] on span "Rite Rug Company, Inc. - CLT-S" at bounding box center [68, 413] width 79 height 44
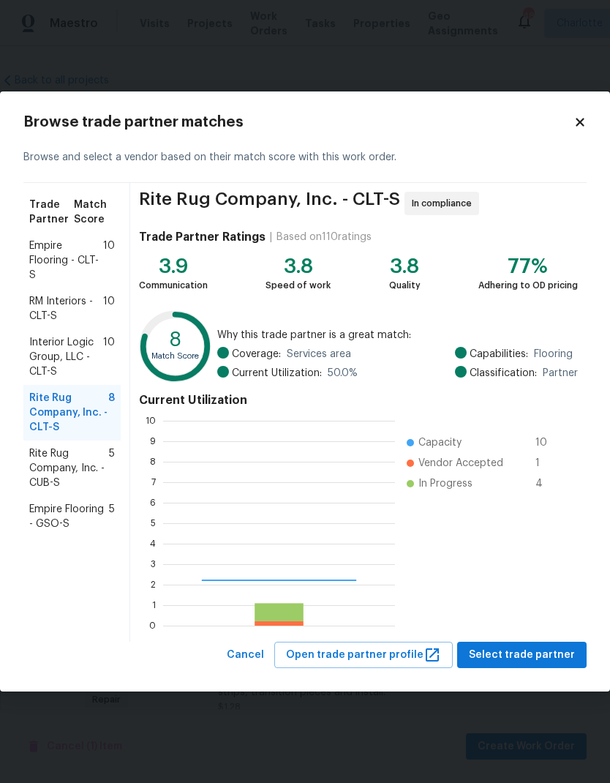
scroll to position [205, 232]
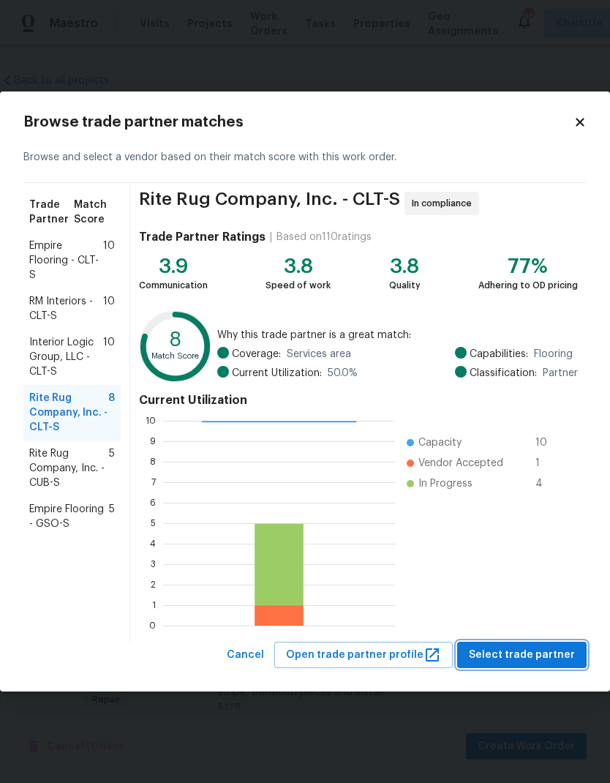
click at [545, 656] on span "Select trade partner" at bounding box center [522, 655] width 106 height 18
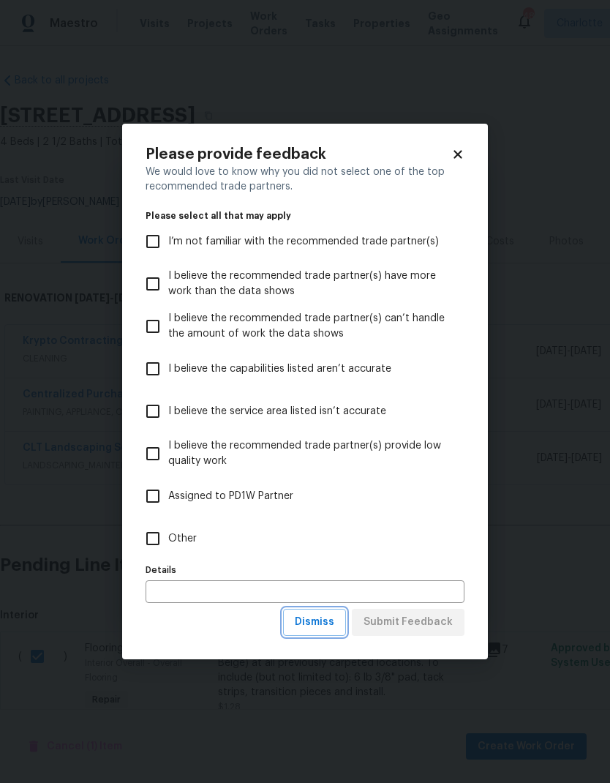
click at [326, 632] on span "Dismiss" at bounding box center [315, 622] width 40 height 18
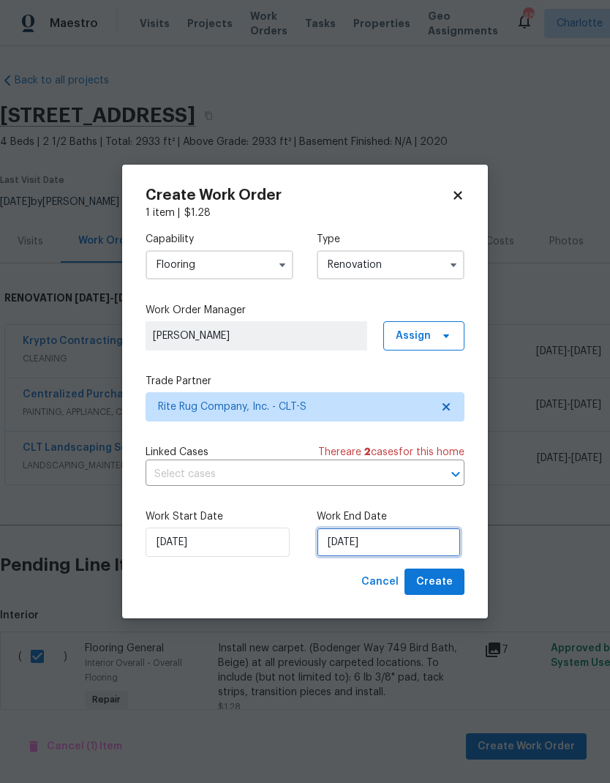
click at [416, 553] on input "[DATE]" at bounding box center [389, 542] width 144 height 29
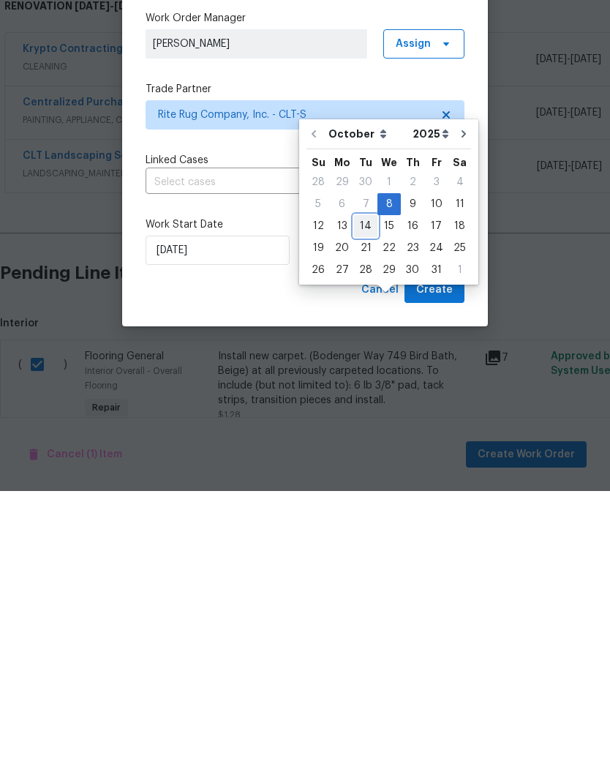
click at [367, 508] on div "14" at bounding box center [365, 518] width 23 height 20
type input "[DATE]"
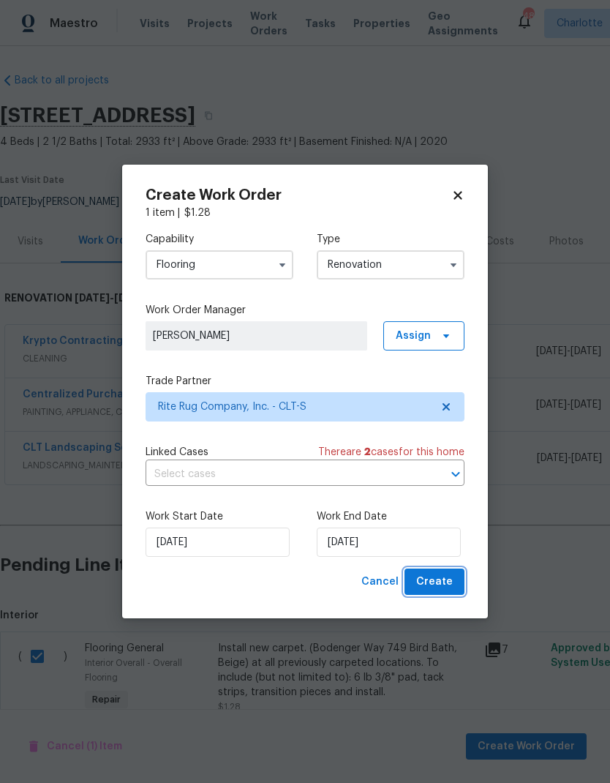
click at [445, 577] on span "Create" at bounding box center [434, 582] width 37 height 18
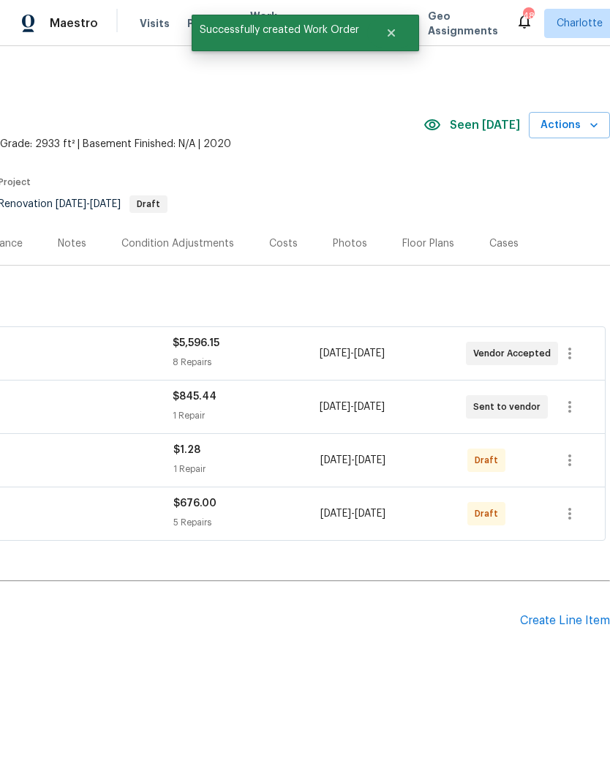
scroll to position [0, 217]
click at [574, 514] on icon "button" at bounding box center [570, 514] width 18 height 18
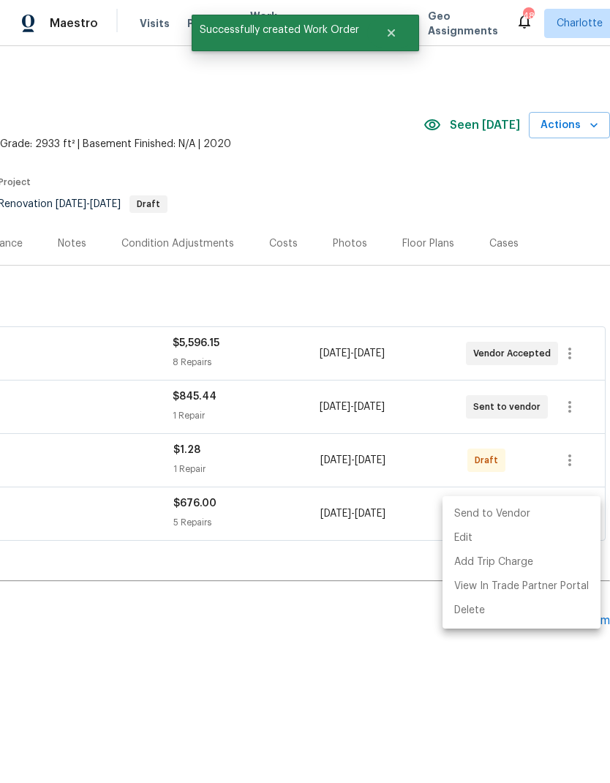
click at [516, 516] on li "Send to Vendor" at bounding box center [522, 514] width 158 height 24
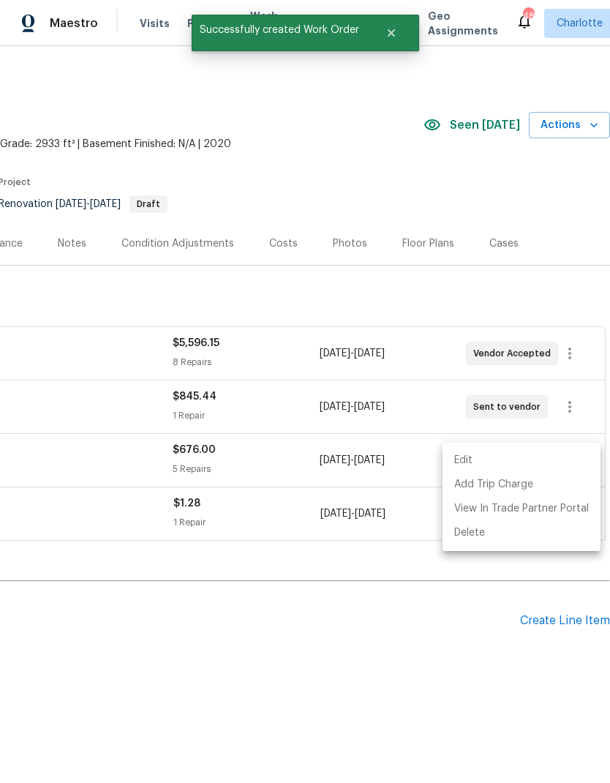
click at [501, 669] on div at bounding box center [305, 391] width 610 height 783
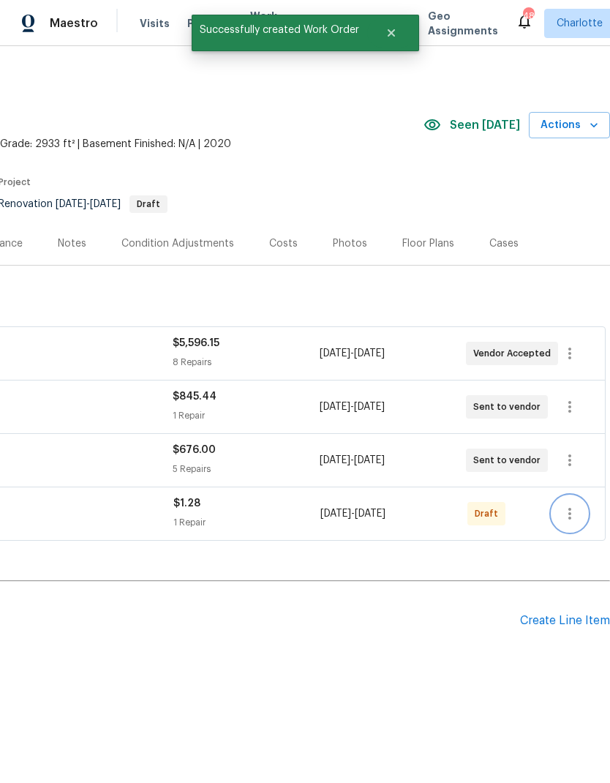
click at [575, 517] on icon "button" at bounding box center [570, 514] width 18 height 18
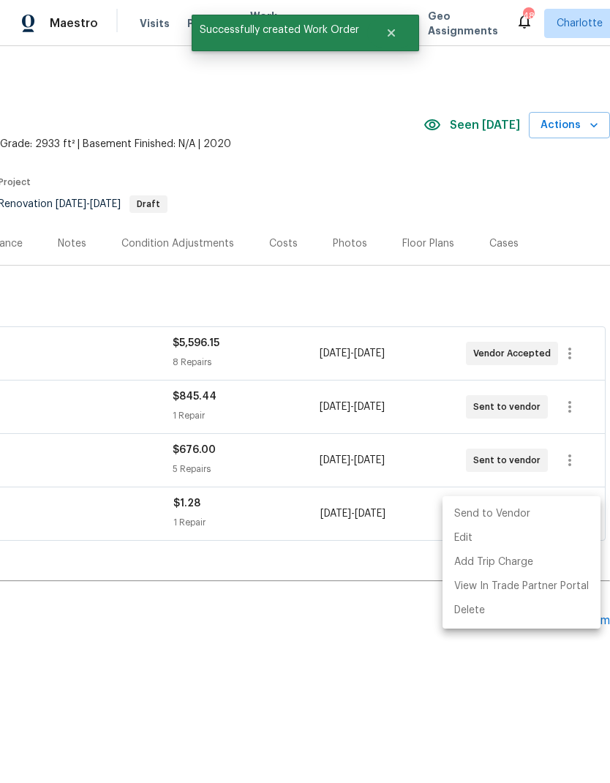
click at [520, 517] on li "Send to Vendor" at bounding box center [522, 514] width 158 height 24
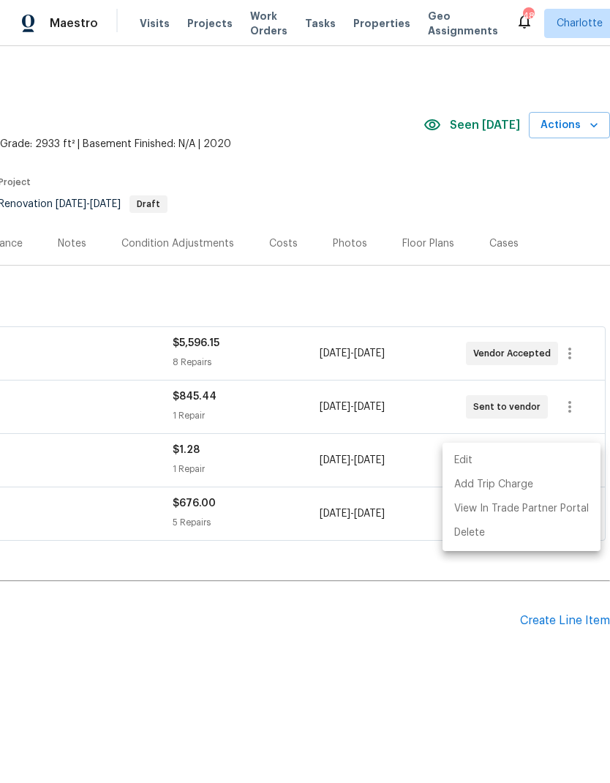
click at [511, 678] on div at bounding box center [305, 391] width 610 height 783
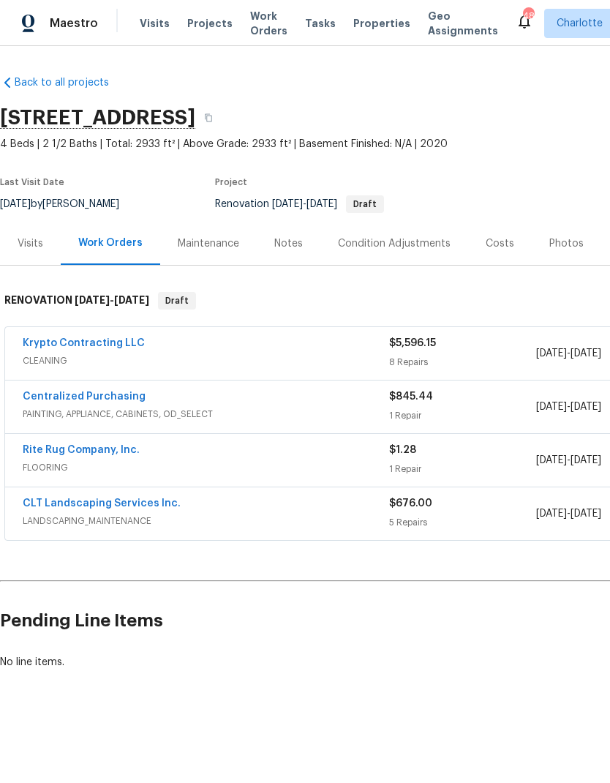
scroll to position [0, 0]
click at [119, 182] on div "Last Visit Date" at bounding box center [68, 187] width 137 height 18
click at [39, 452] on link "Rite Rug Company, Inc." at bounding box center [81, 450] width 117 height 10
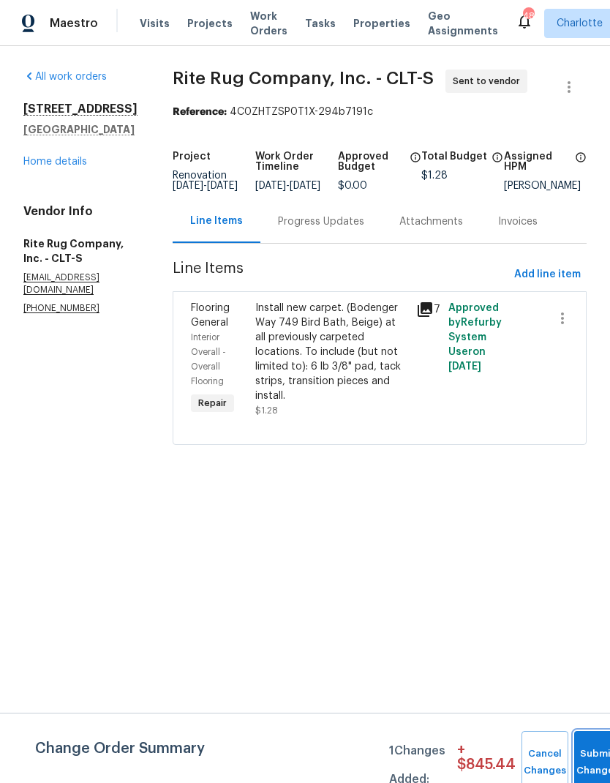
click at [583, 749] on button "Submit Changes" at bounding box center [597, 762] width 47 height 63
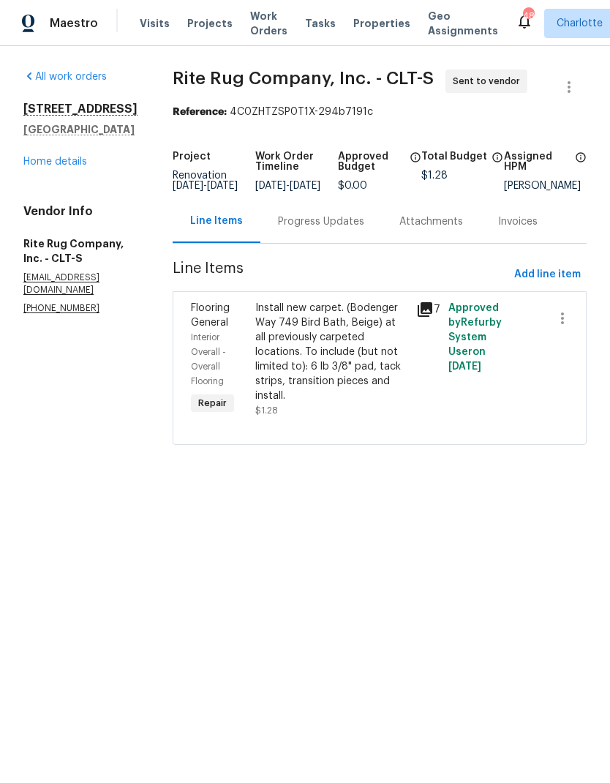
click at [352, 229] on div "Progress Updates" at bounding box center [321, 221] width 86 height 15
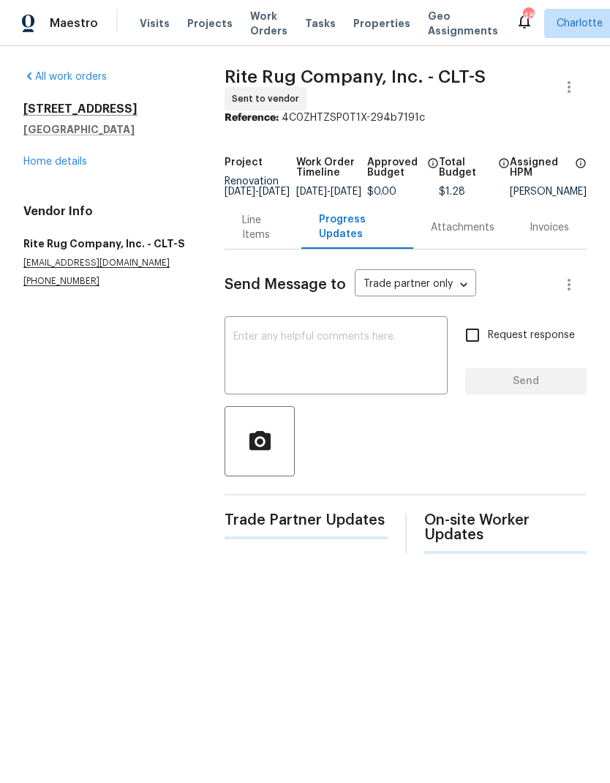
click at [340, 348] on textarea at bounding box center [336, 357] width 206 height 51
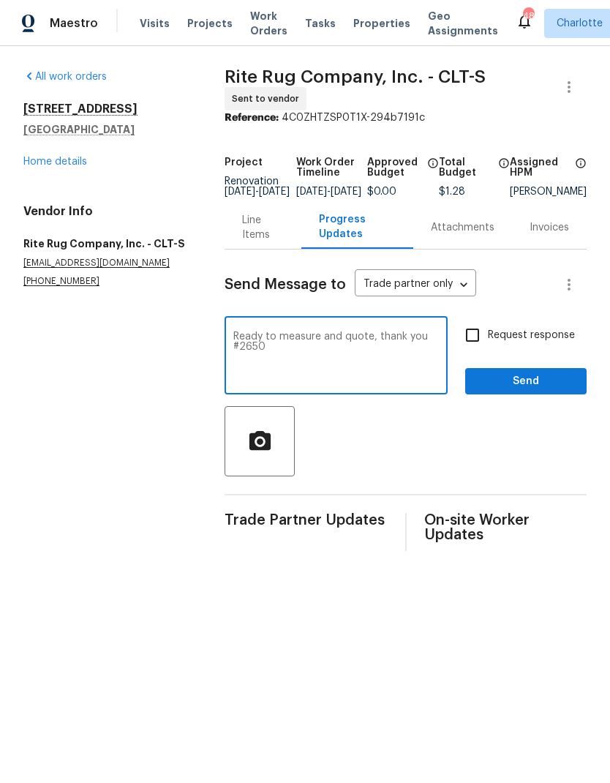
type textarea "Ready to measure and quote, thank you #2650"
click at [484, 348] on input "Request response" at bounding box center [472, 335] width 31 height 31
checkbox input "true"
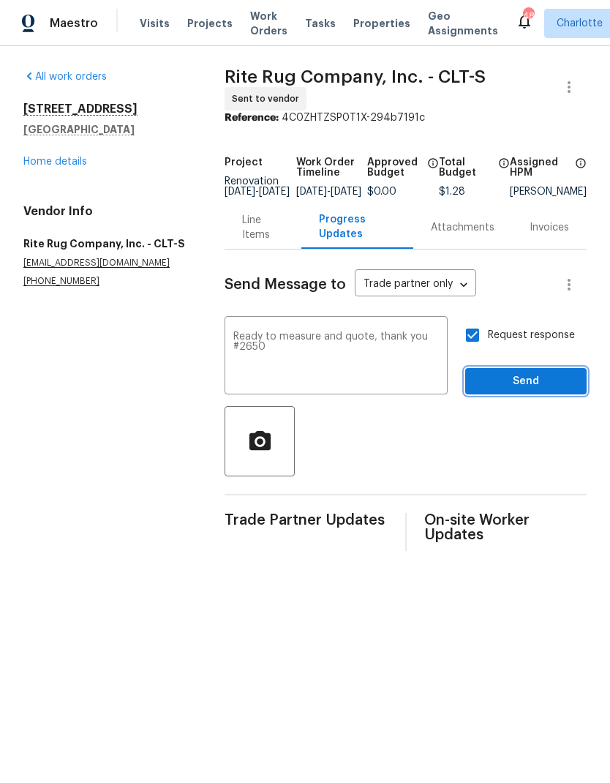
click at [534, 391] on span "Send" at bounding box center [526, 382] width 98 height 18
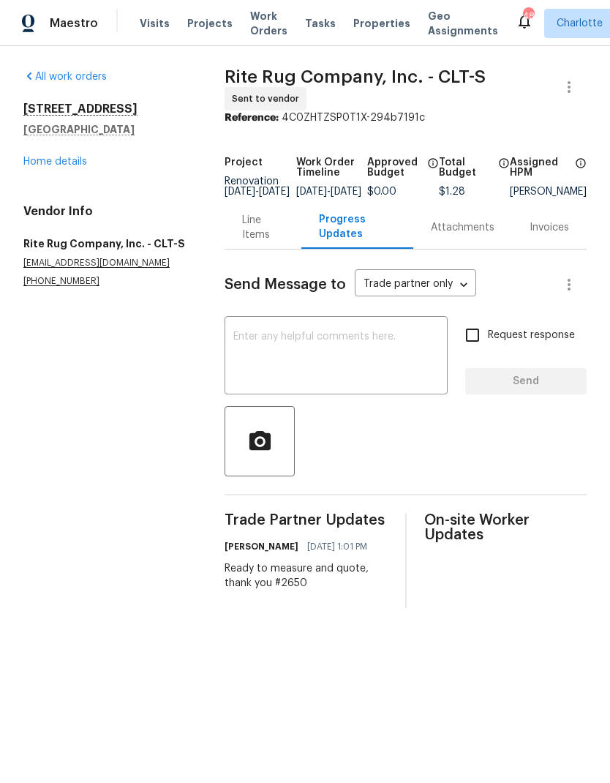
click at [24, 165] on link "Home details" at bounding box center [55, 162] width 64 height 10
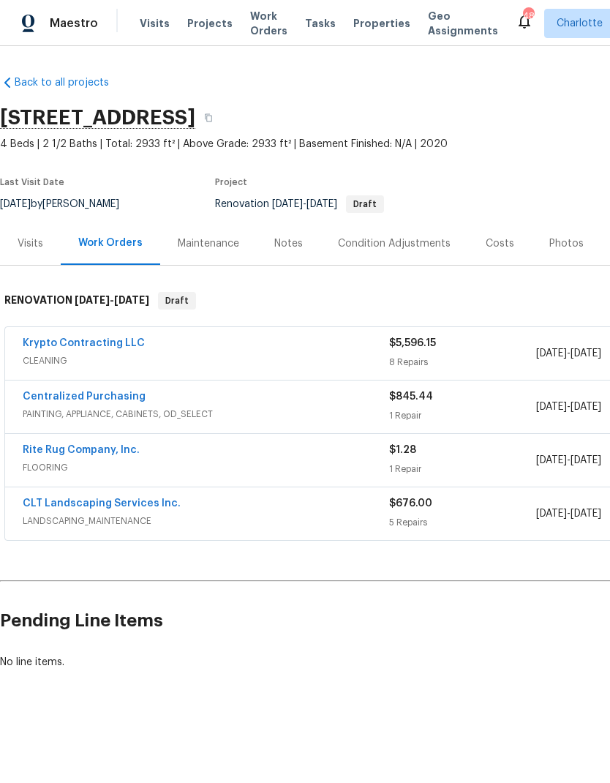
click at [29, 244] on div "Visits" at bounding box center [31, 243] width 26 height 15
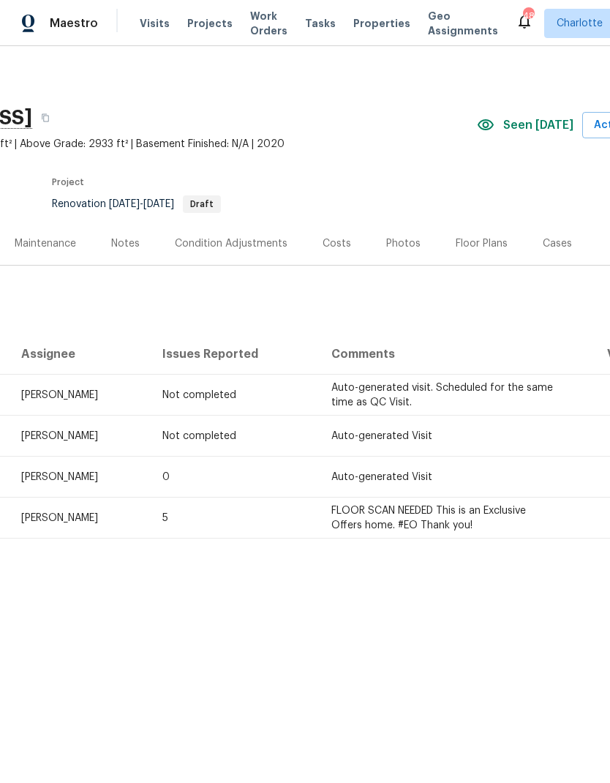
scroll to position [0, 195]
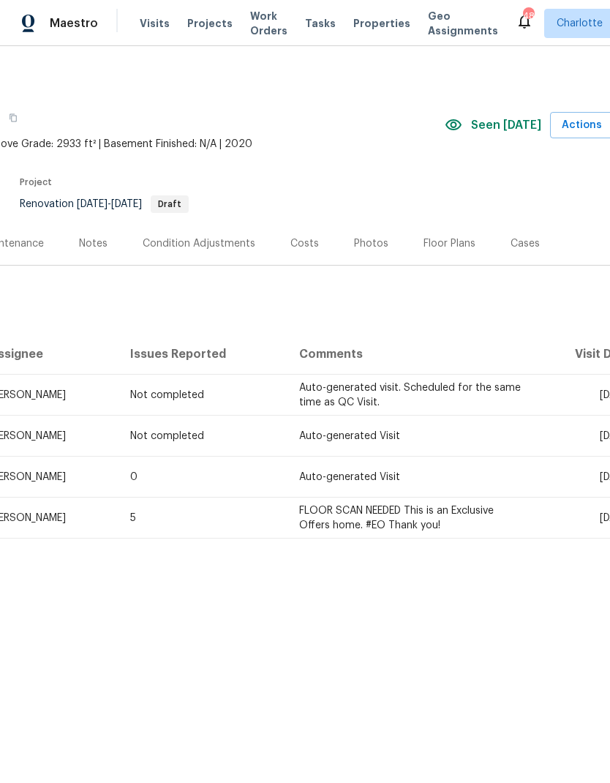
click at [456, 246] on div "Floor Plans" at bounding box center [450, 243] width 52 height 15
